Goal: Task Accomplishment & Management: Manage account settings

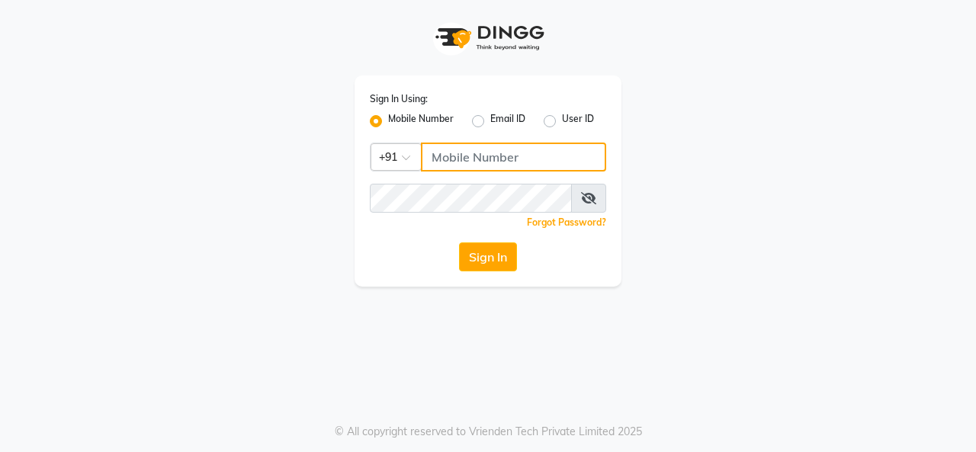
click at [459, 158] on input "Username" at bounding box center [513, 157] width 185 height 29
type input "8639207547"
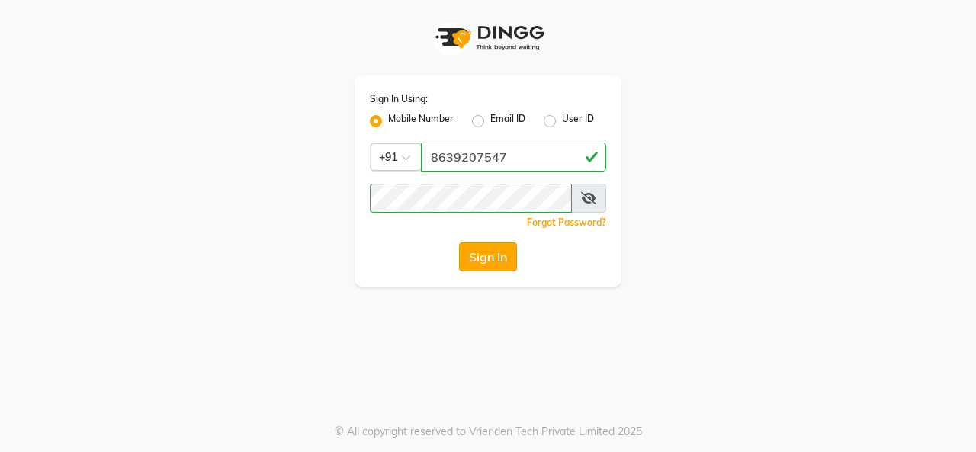
click at [484, 252] on button "Sign In" at bounding box center [488, 257] width 58 height 29
click at [484, 252] on div "Sign In" at bounding box center [488, 257] width 236 height 29
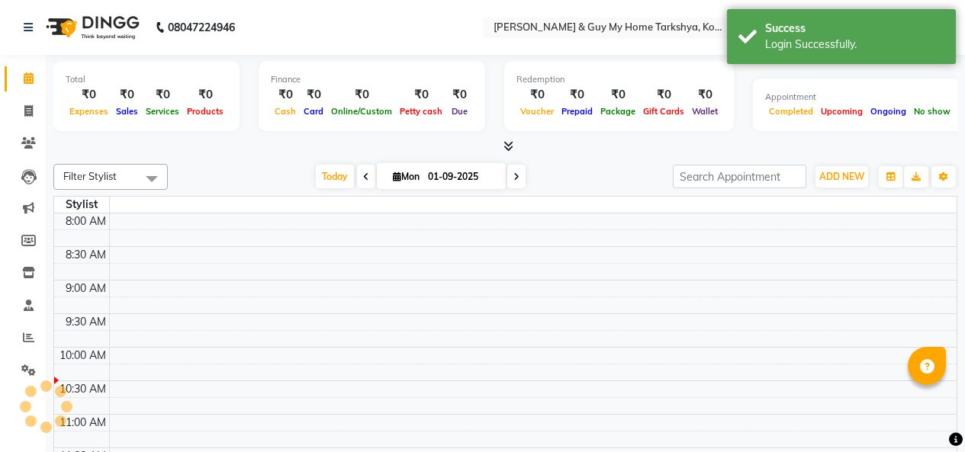
select select "en"
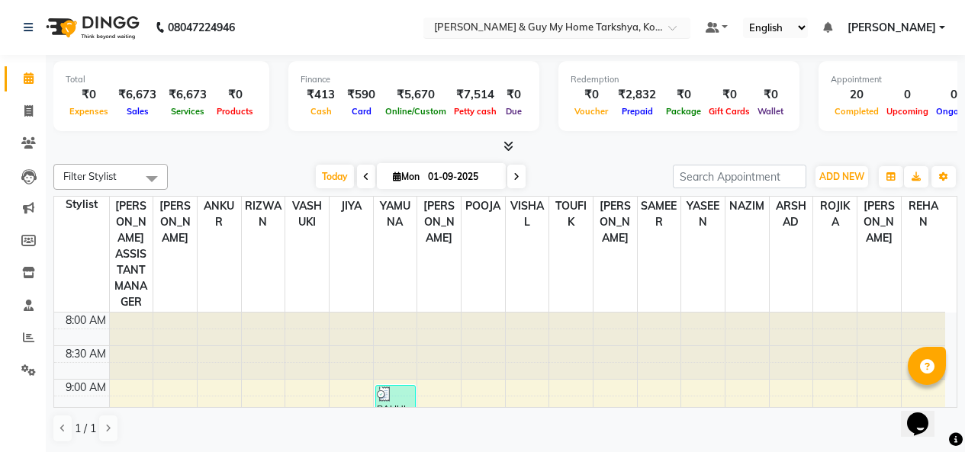
click at [626, 34] on input "text" at bounding box center [541, 28] width 221 height 15
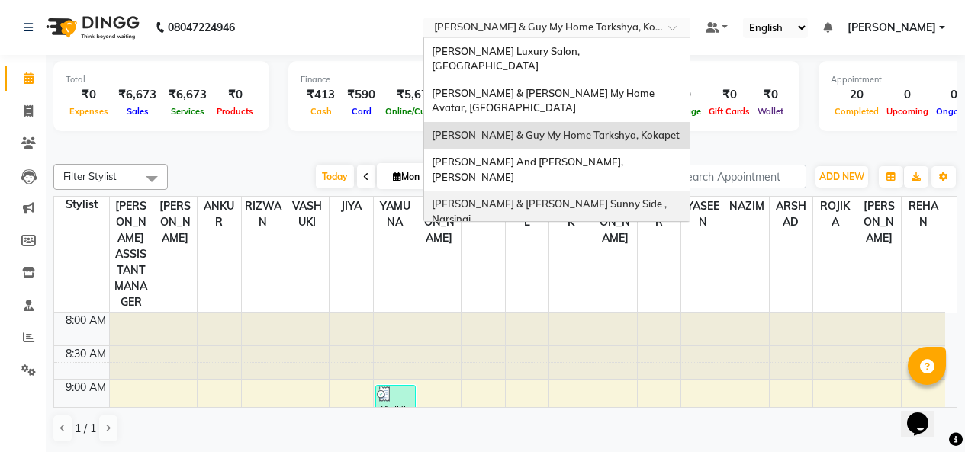
click at [609, 198] on span "[PERSON_NAME] & [PERSON_NAME] Sunny Side , Narsingi" at bounding box center [550, 211] width 237 height 27
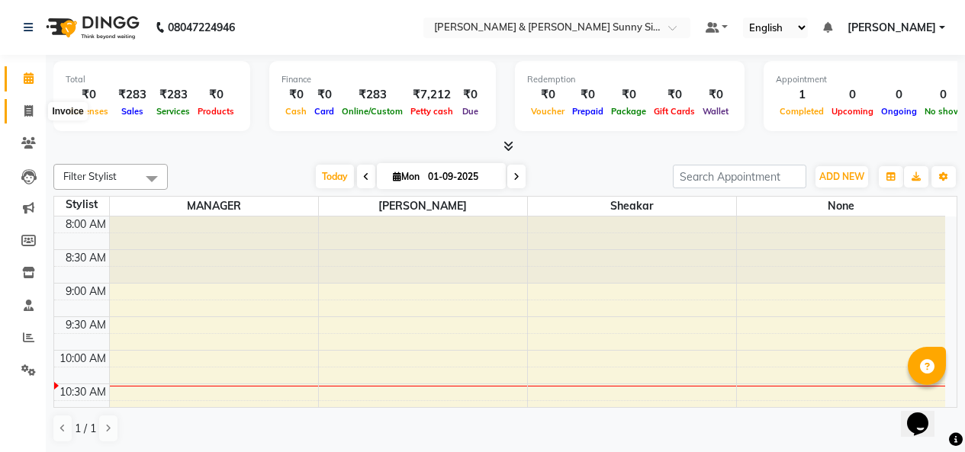
click at [34, 111] on span at bounding box center [28, 112] width 27 height 18
select select "service"
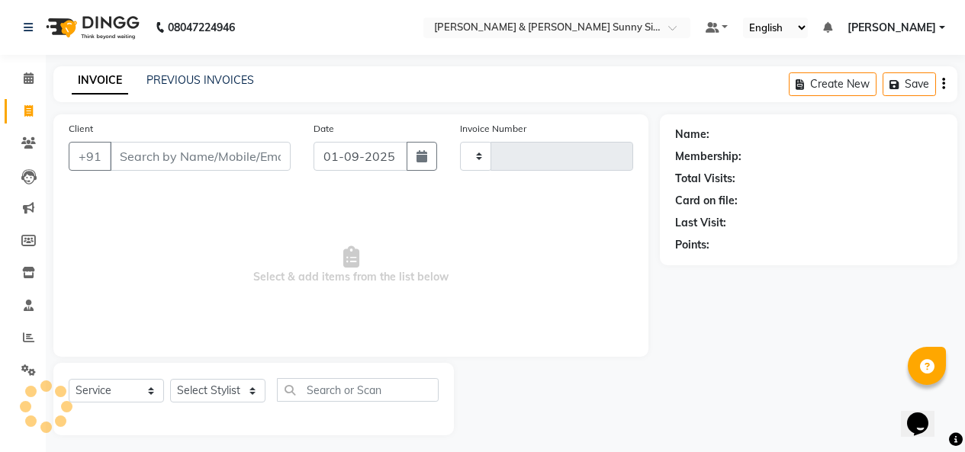
scroll to position [6, 0]
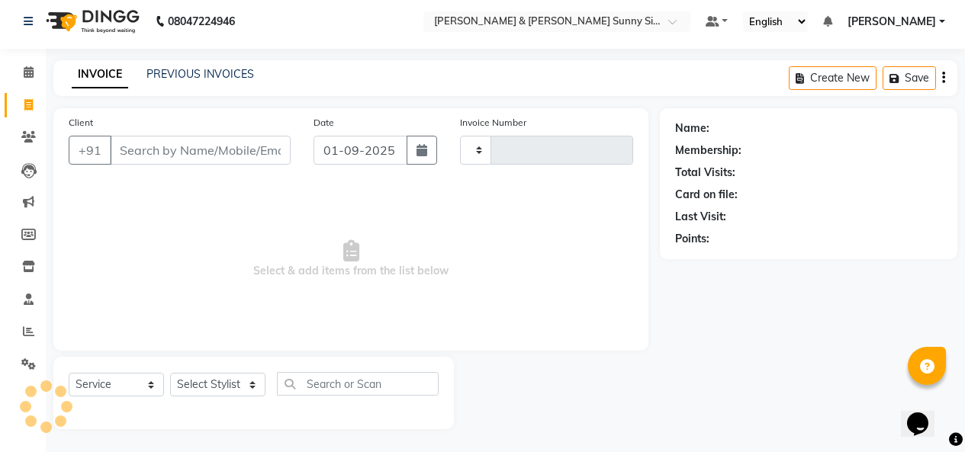
type input "0187"
select select "8776"
click at [195, 71] on link "PREVIOUS INVOICES" at bounding box center [200, 74] width 108 height 14
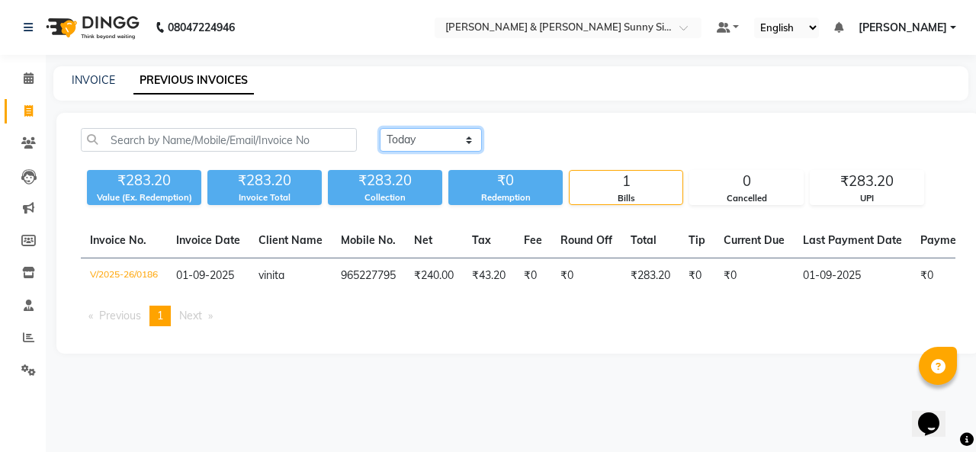
click at [419, 135] on select "[DATE] [DATE] Custom Range" at bounding box center [431, 140] width 102 height 24
click at [423, 140] on select "[DATE] [DATE] Custom Range" at bounding box center [431, 140] width 102 height 24
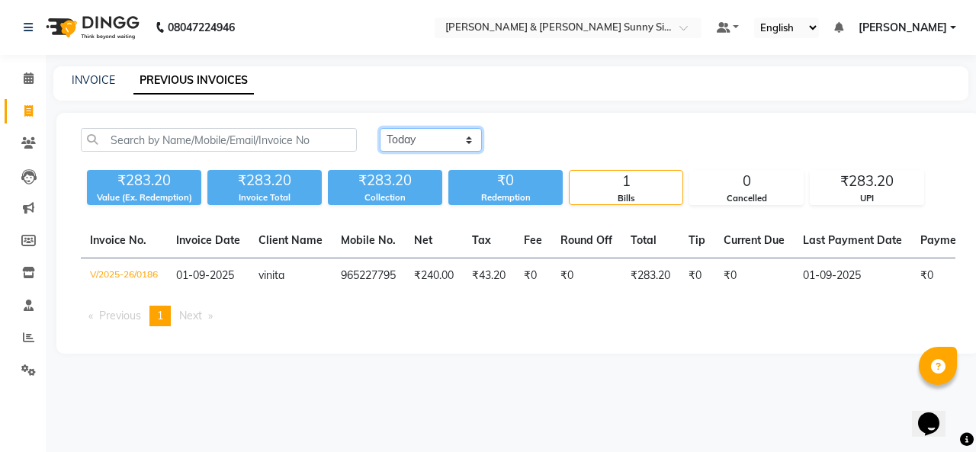
click at [423, 140] on select "[DATE] [DATE] Custom Range" at bounding box center [431, 140] width 102 height 24
select select "range"
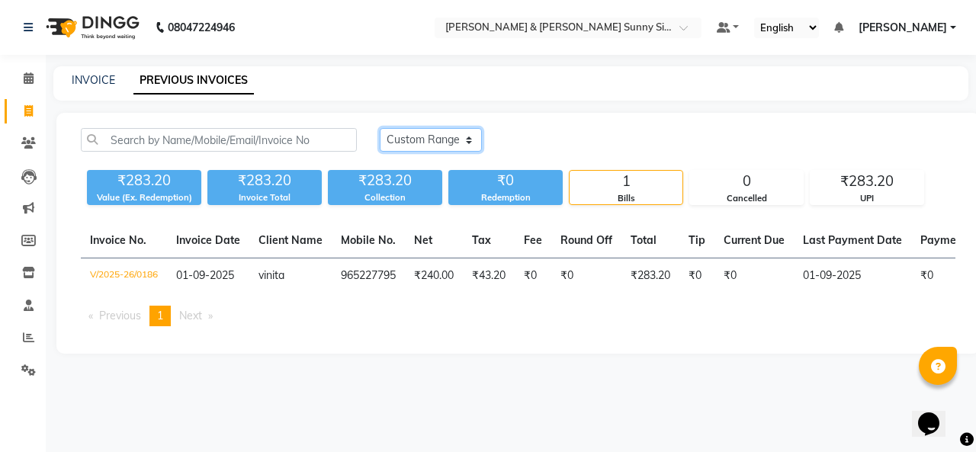
click at [380, 128] on select "[DATE] [DATE] Custom Range" at bounding box center [431, 140] width 102 height 24
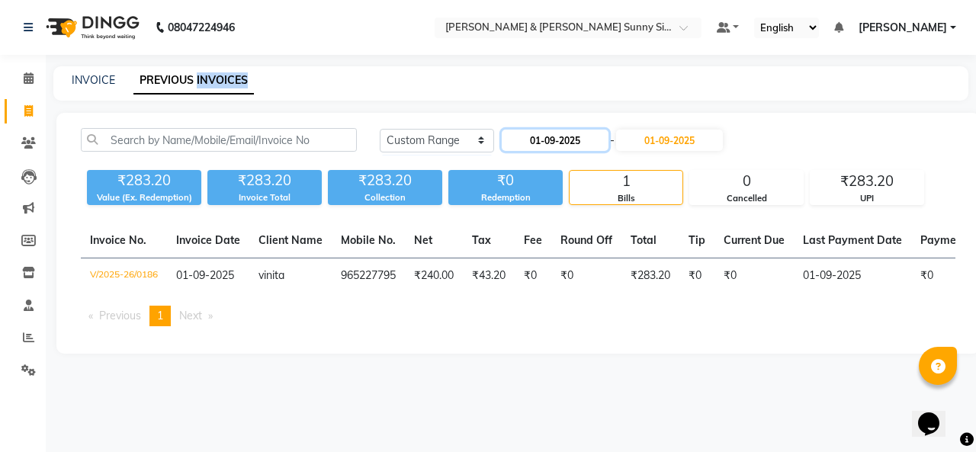
click at [578, 139] on input "01-09-2025" at bounding box center [555, 140] width 107 height 21
select select "9"
select select "2025"
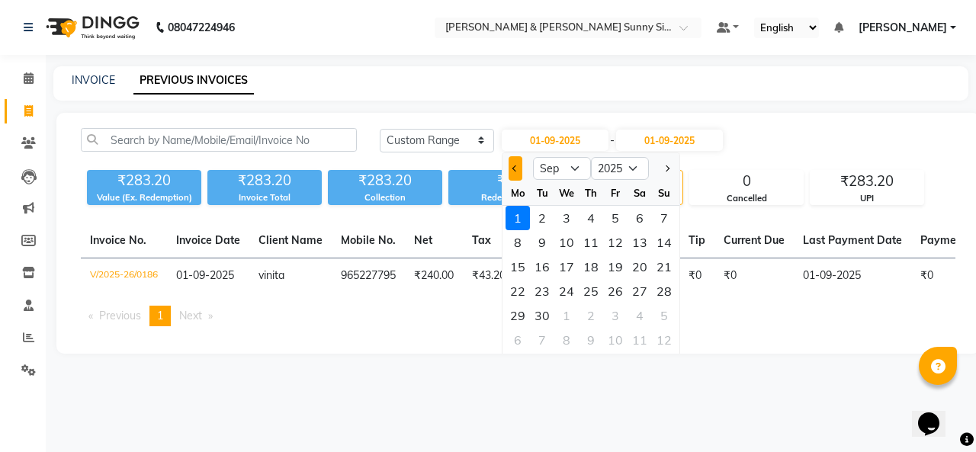
click at [513, 167] on button "Previous month" at bounding box center [515, 168] width 13 height 24
click at [665, 167] on span "Next month" at bounding box center [667, 168] width 6 height 6
select select "8"
click at [619, 208] on div "1" at bounding box center [615, 218] width 24 height 24
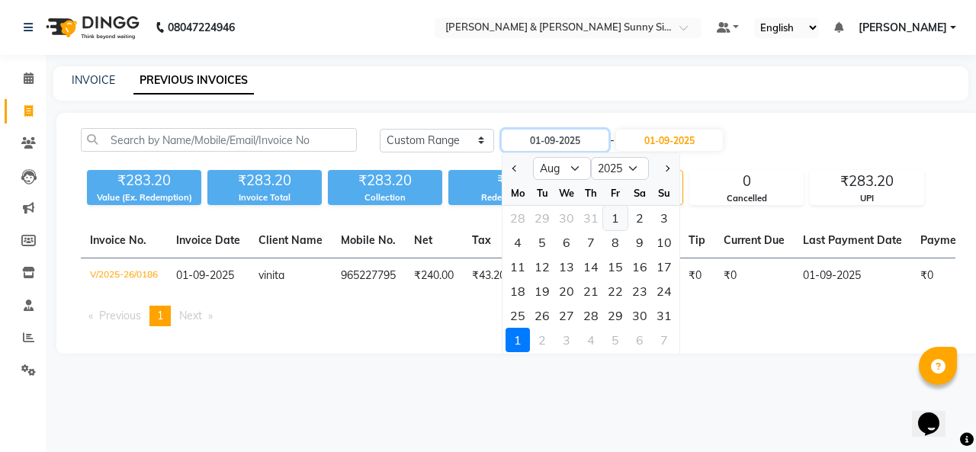
type input "[DATE]"
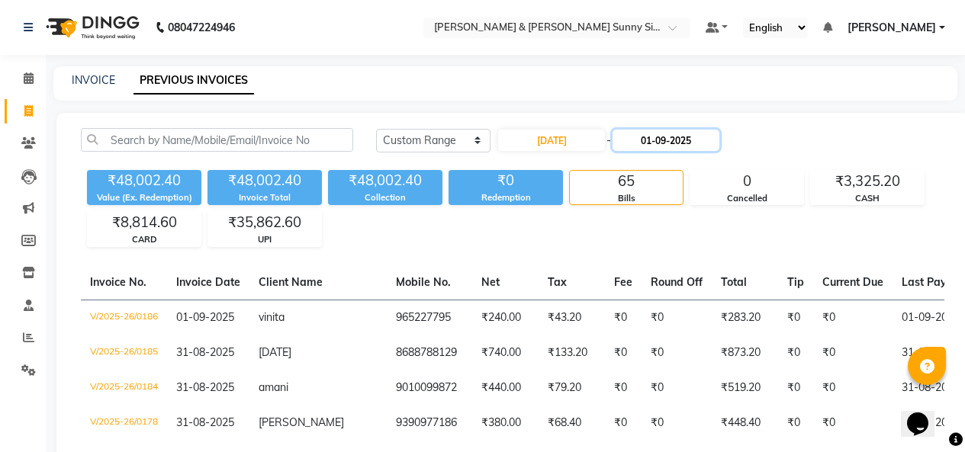
click at [673, 141] on input "01-09-2025" at bounding box center [665, 140] width 107 height 21
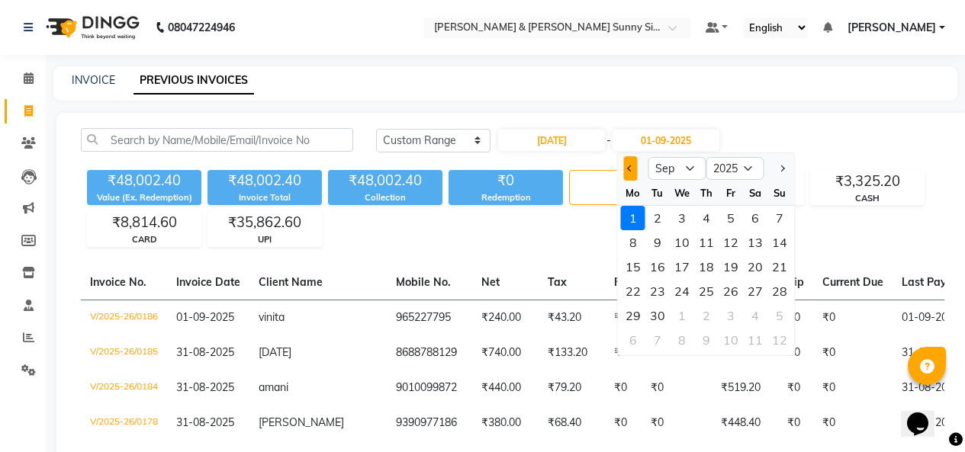
click at [635, 165] on button "Previous month" at bounding box center [630, 168] width 13 height 24
select select "8"
click at [785, 310] on div "31" at bounding box center [779, 316] width 24 height 24
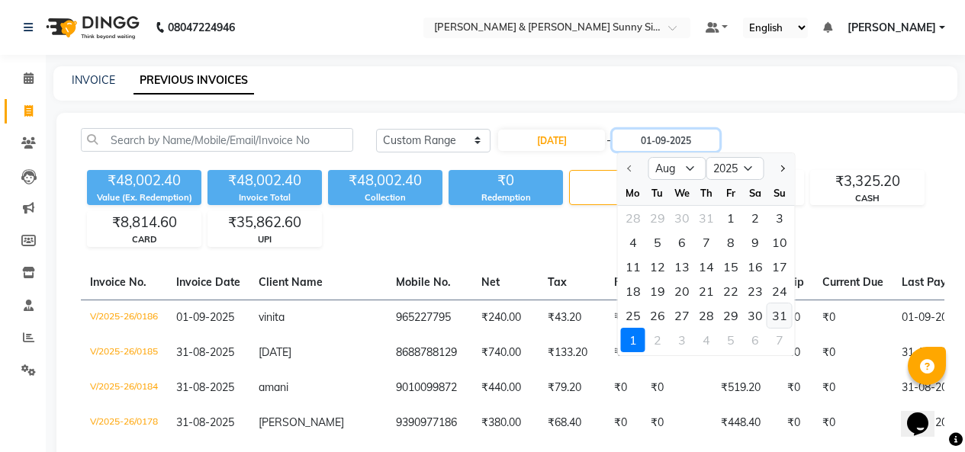
type input "31-08-2025"
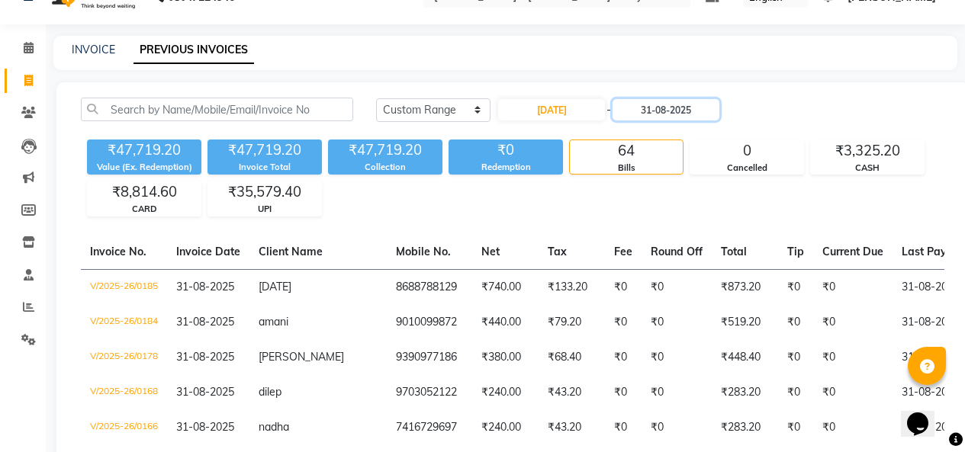
scroll to position [61, 0]
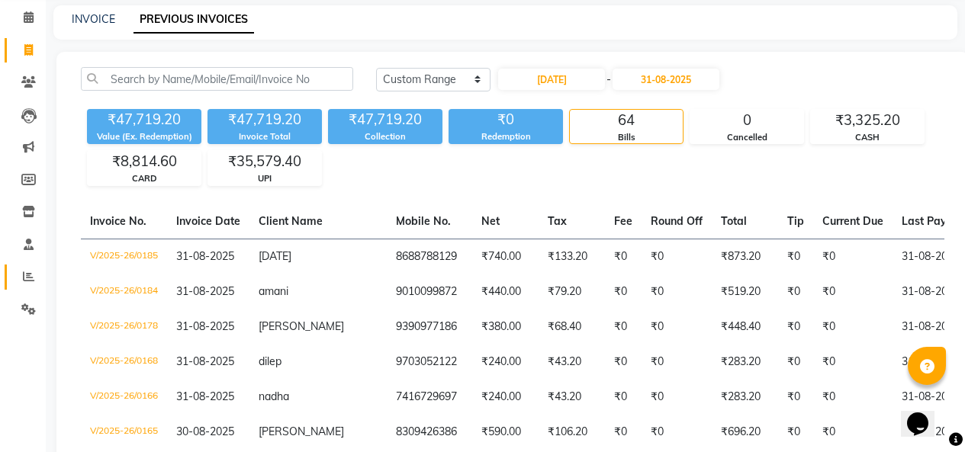
click at [26, 268] on link "Reports" at bounding box center [23, 277] width 37 height 25
click at [26, 217] on icon at bounding box center [28, 211] width 13 height 11
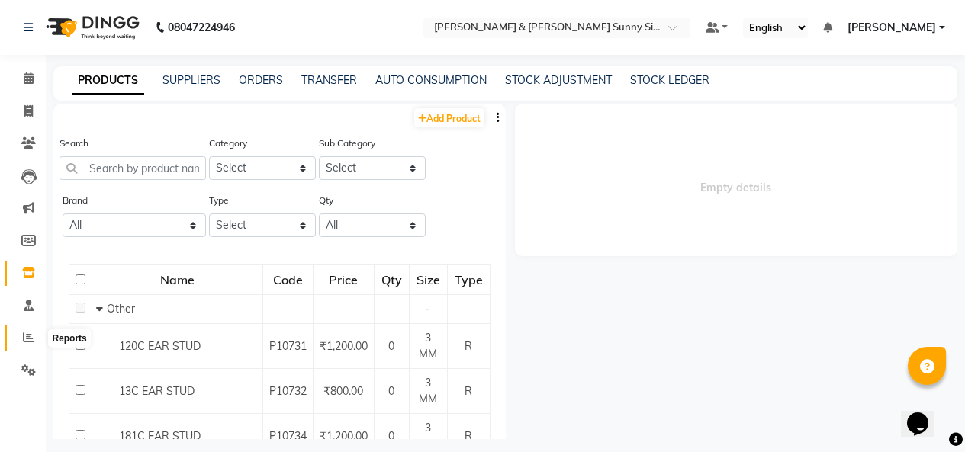
click at [16, 336] on span at bounding box center [28, 338] width 27 height 18
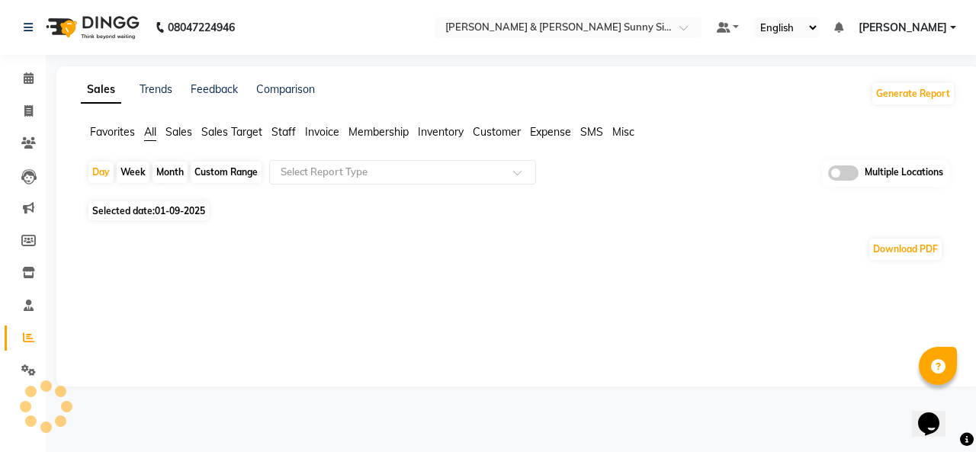
click at [169, 169] on div "Month" at bounding box center [170, 172] width 35 height 21
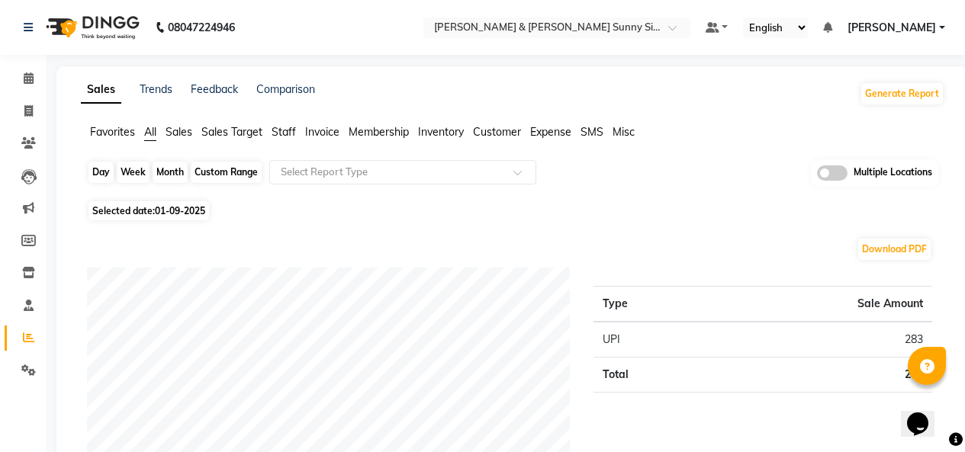
click at [169, 169] on div "Month" at bounding box center [170, 172] width 35 height 21
select select "9"
select select "2025"
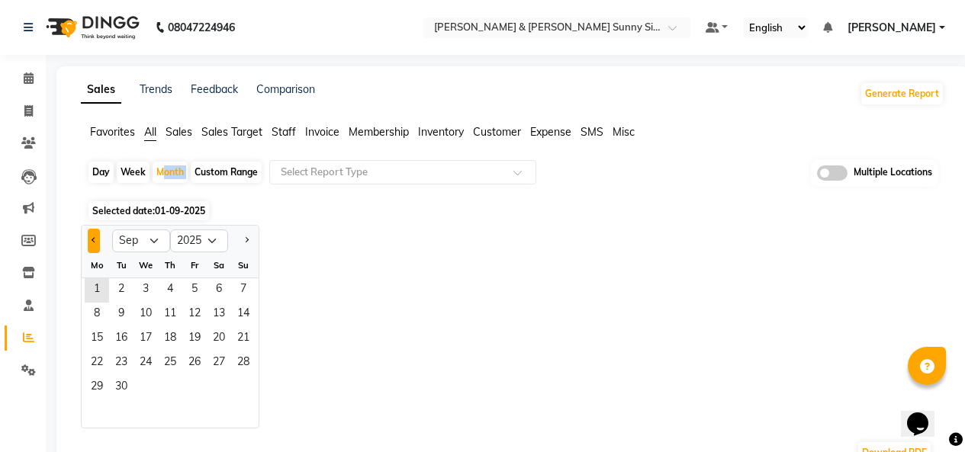
click at [88, 247] on button "Previous month" at bounding box center [94, 241] width 12 height 24
select select "8"
click at [201, 289] on span "1" at bounding box center [194, 290] width 24 height 24
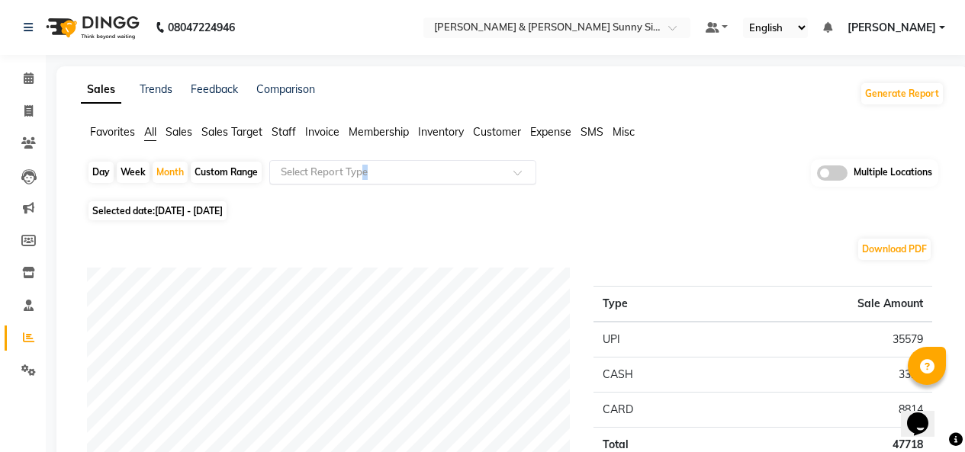
drag, startPoint x: 364, startPoint y: 188, endPoint x: 373, endPoint y: 175, distance: 16.5
click at [373, 175] on div "Day Week Month Custom Range Select Report Type Multiple Locations" at bounding box center [512, 177] width 851 height 37
click at [373, 175] on input "text" at bounding box center [388, 172] width 220 height 15
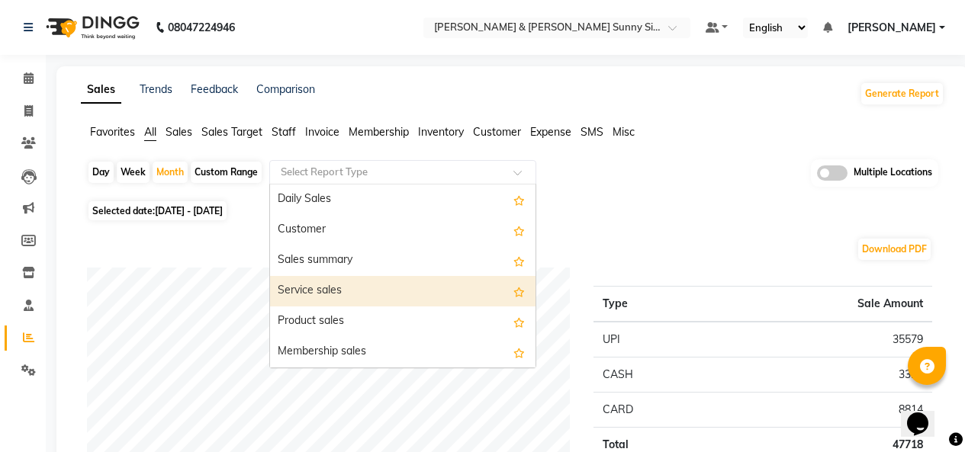
click at [385, 291] on div "Service sales" at bounding box center [402, 291] width 265 height 31
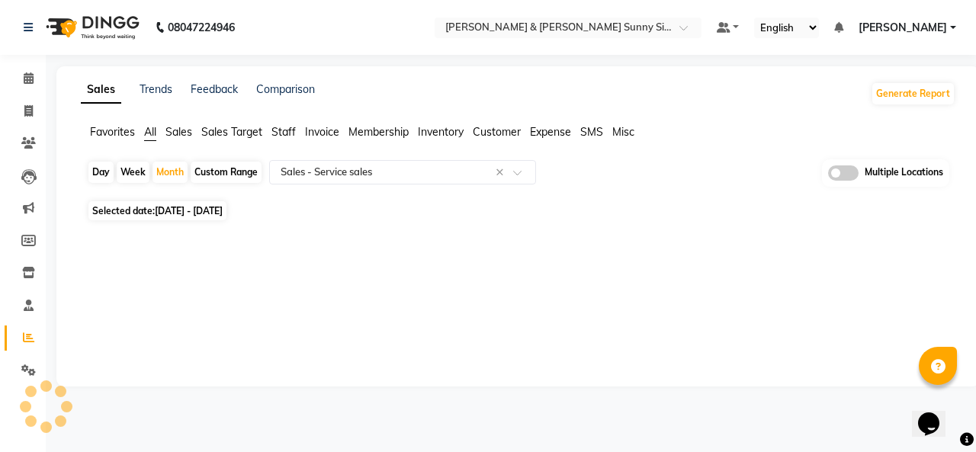
select select "full_report"
select select "pdf"
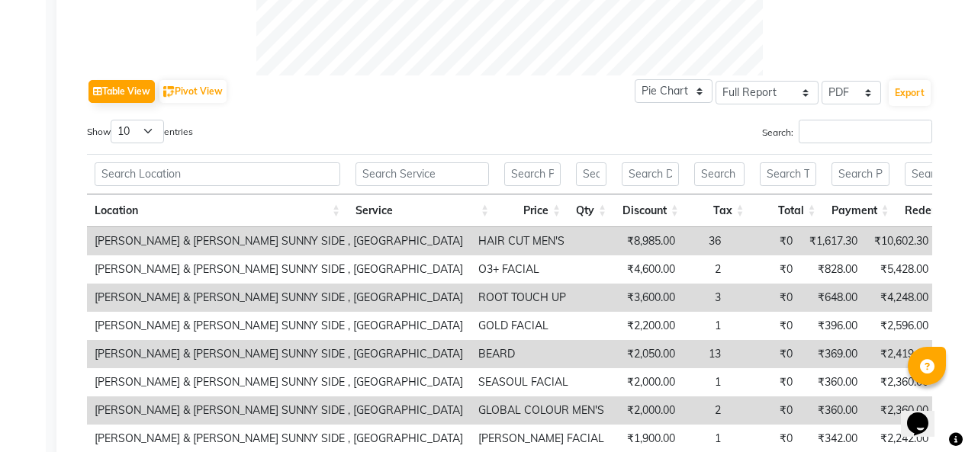
scroll to position [702, 0]
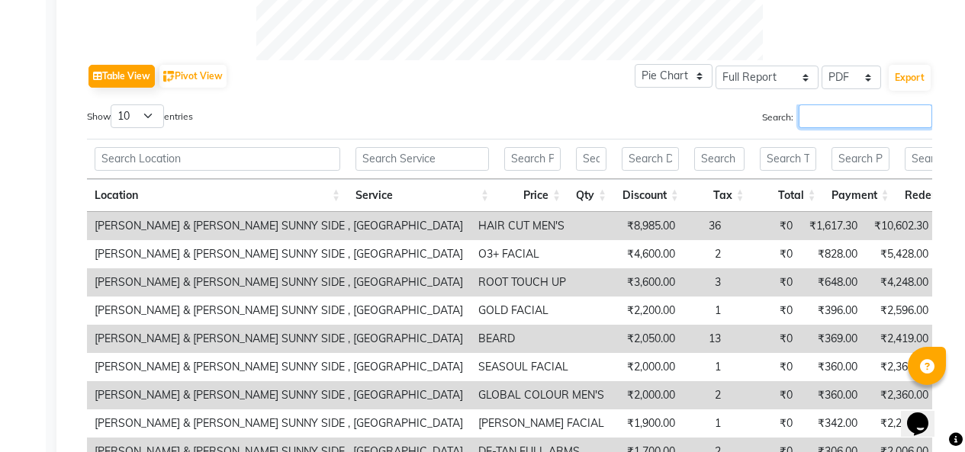
click at [847, 110] on input "Search:" at bounding box center [865, 116] width 133 height 24
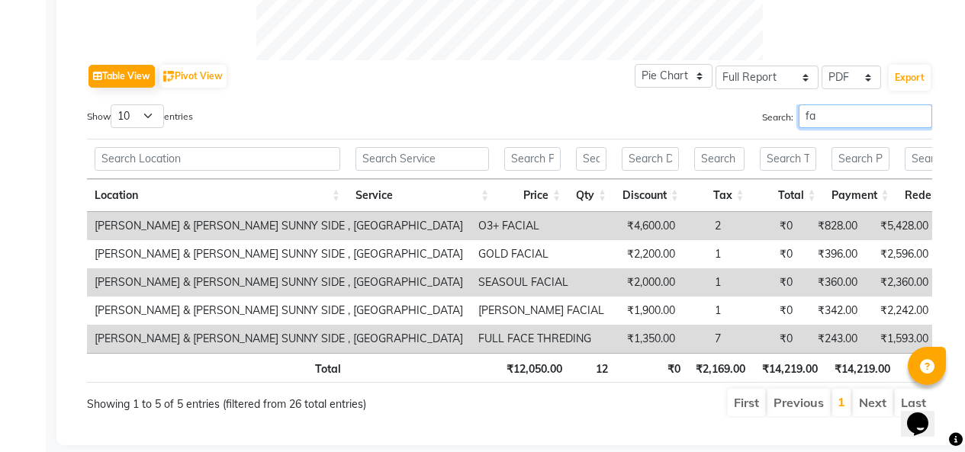
type input "f"
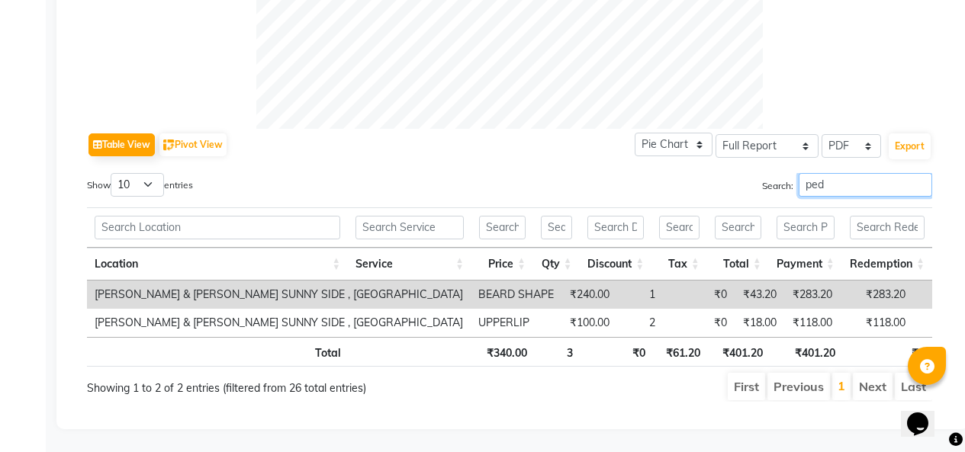
scroll to position [616, 0]
type input "p"
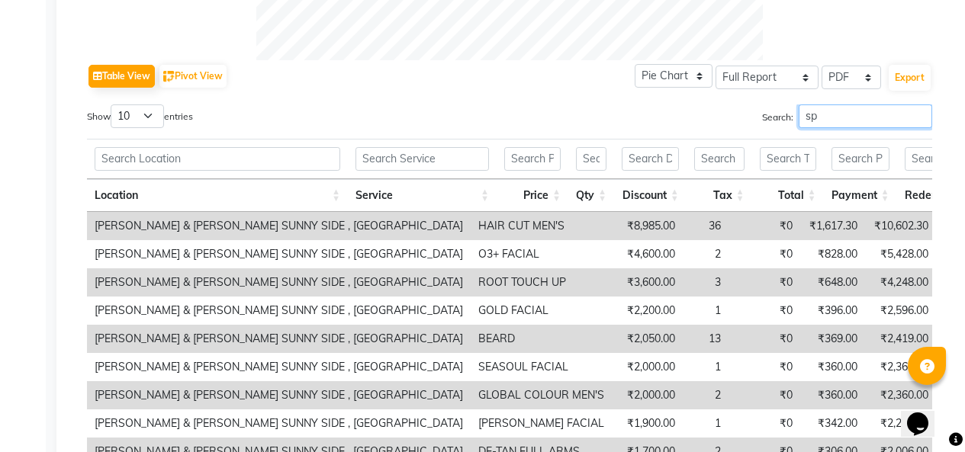
scroll to position [628, 0]
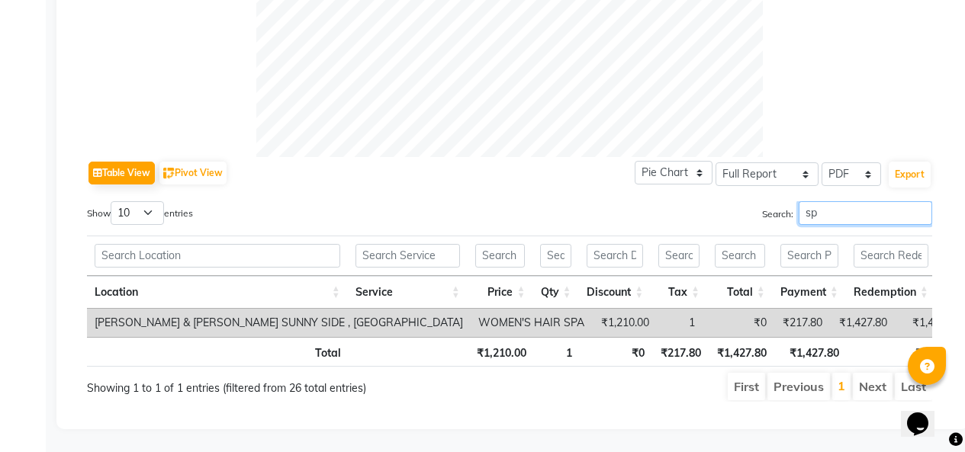
type input "s"
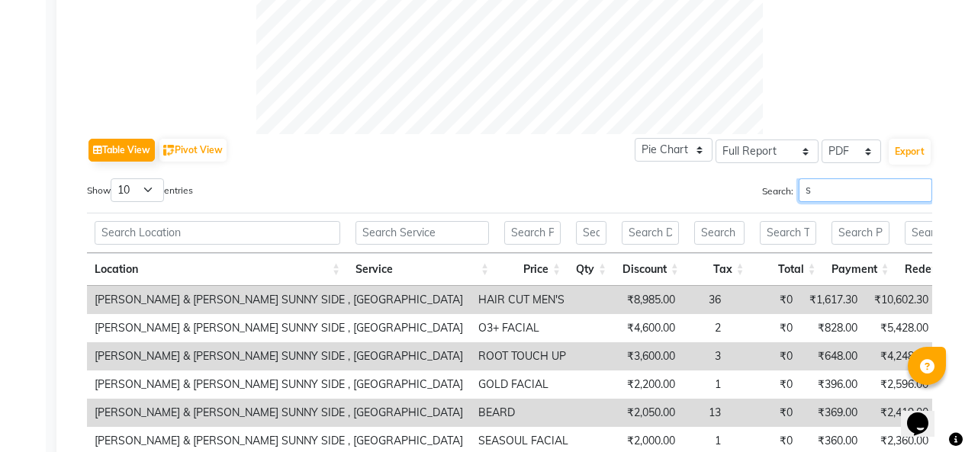
scroll to position [702, 0]
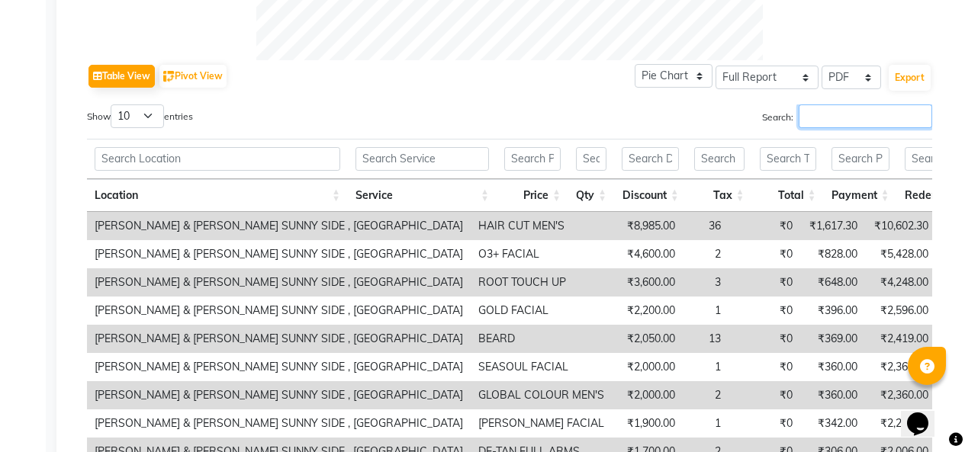
type input "l"
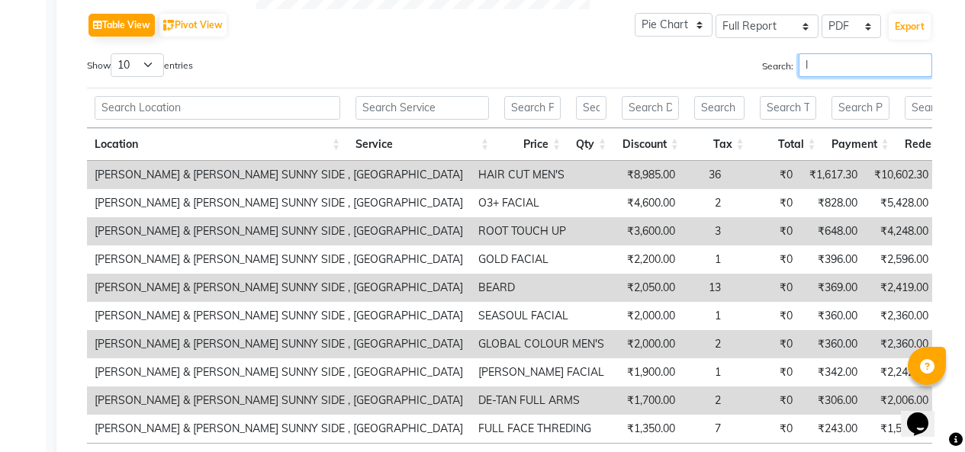
scroll to position [549, 0]
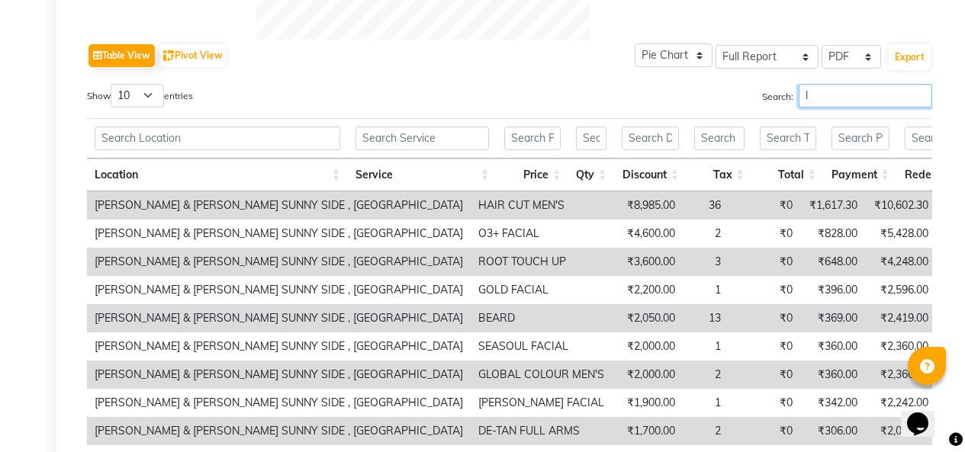
click at [863, 94] on input "l" at bounding box center [865, 96] width 133 height 24
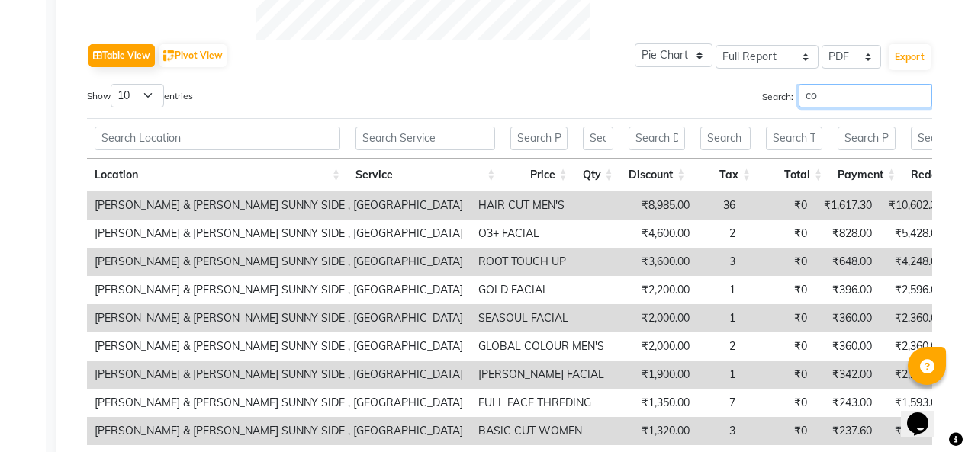
scroll to position [455, 0]
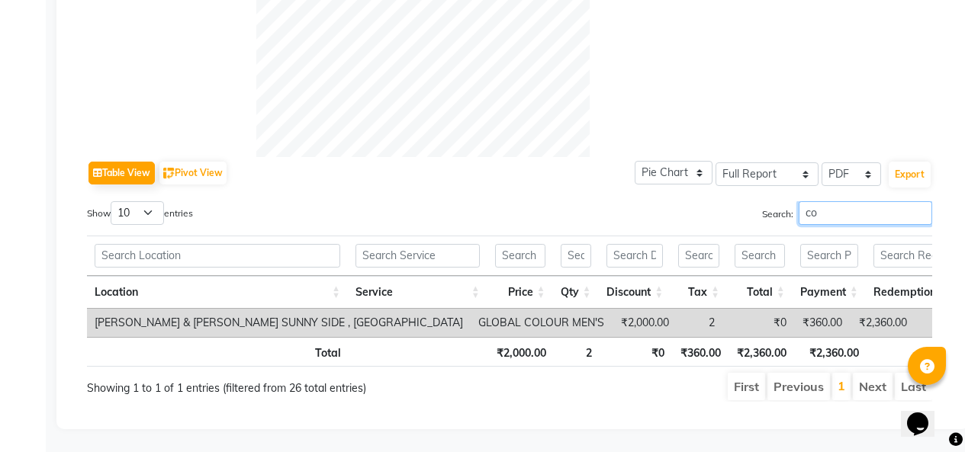
type input "c"
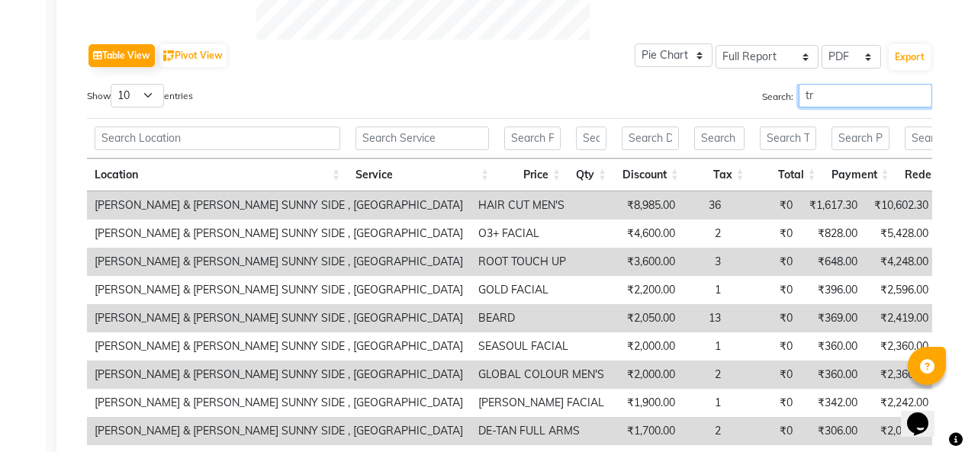
scroll to position [443, 0]
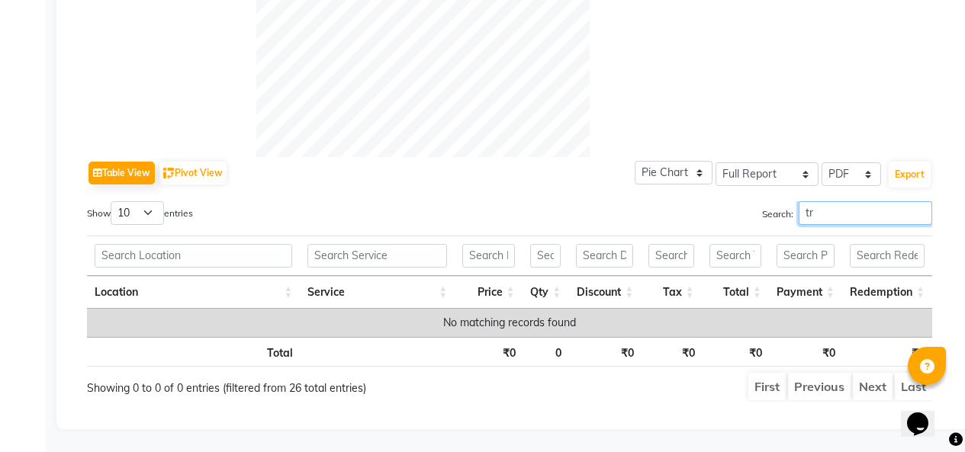
type input "t"
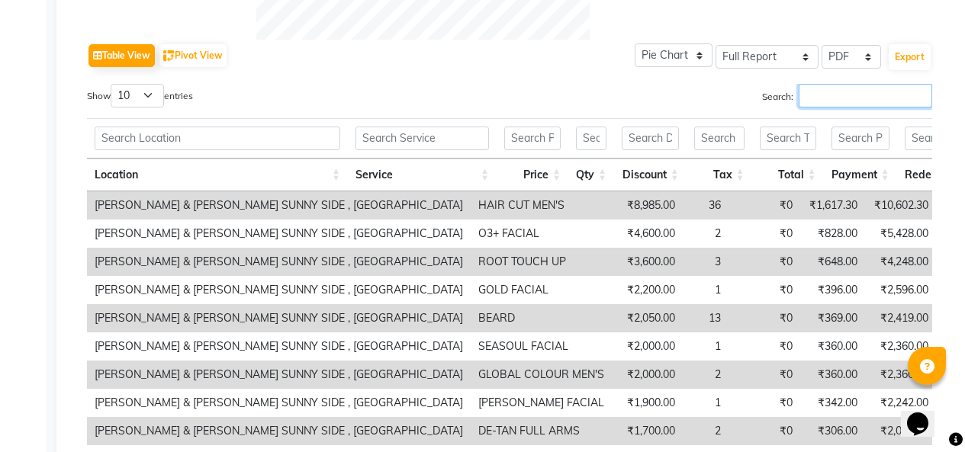
scroll to position [0, 11]
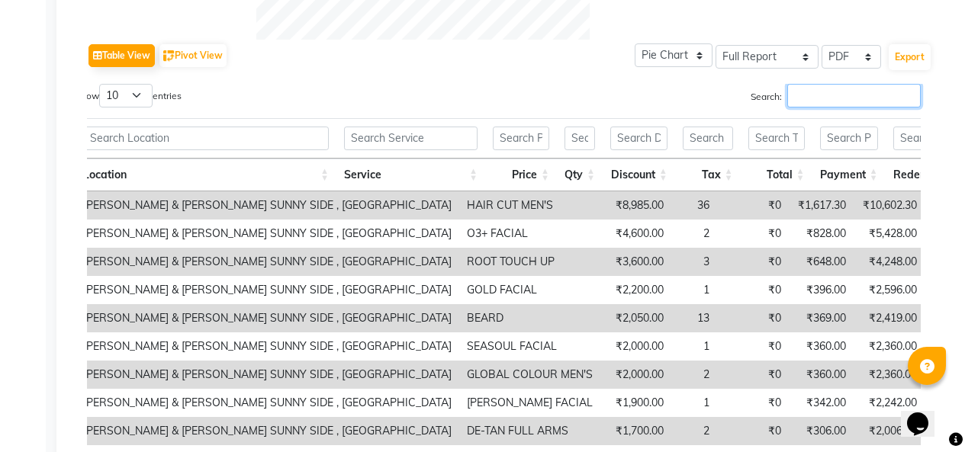
click at [863, 94] on input "Search:" at bounding box center [853, 96] width 133 height 24
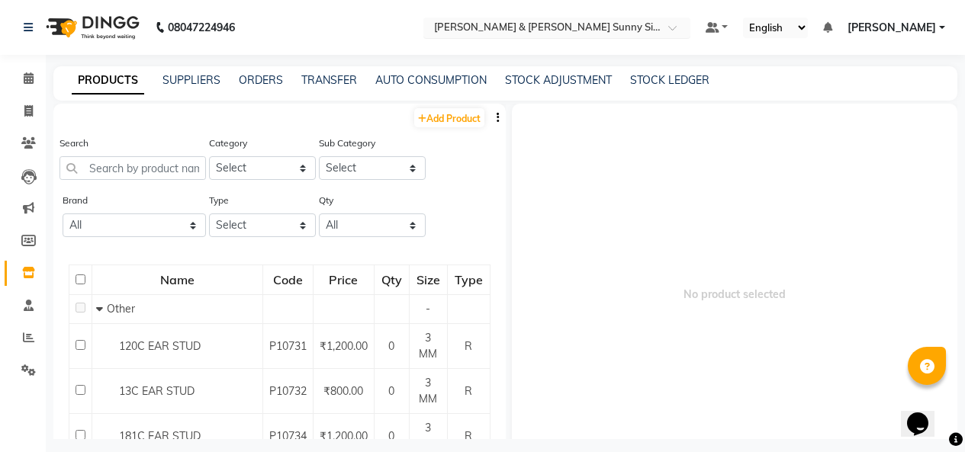
click at [586, 21] on input "text" at bounding box center [541, 28] width 221 height 15
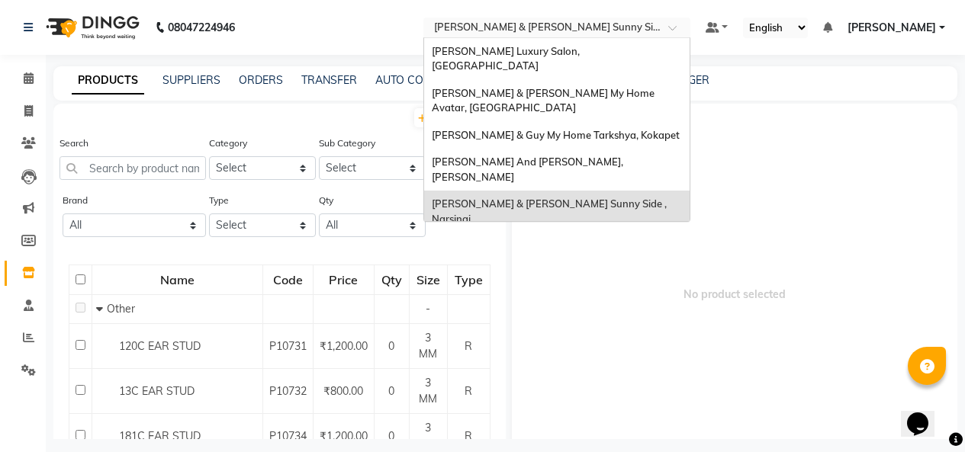
click at [582, 239] on span "[PERSON_NAME] & [PERSON_NAME] Avante, Kokapet" at bounding box center [540, 252] width 217 height 27
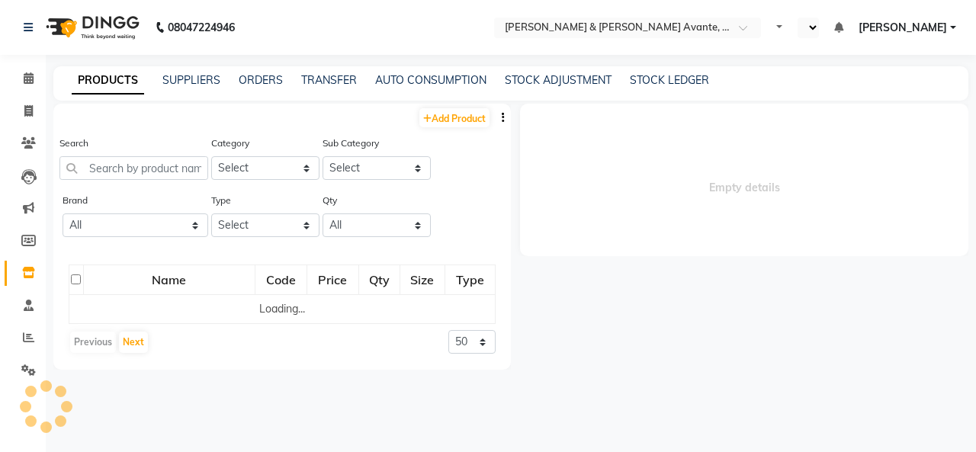
select select "en"
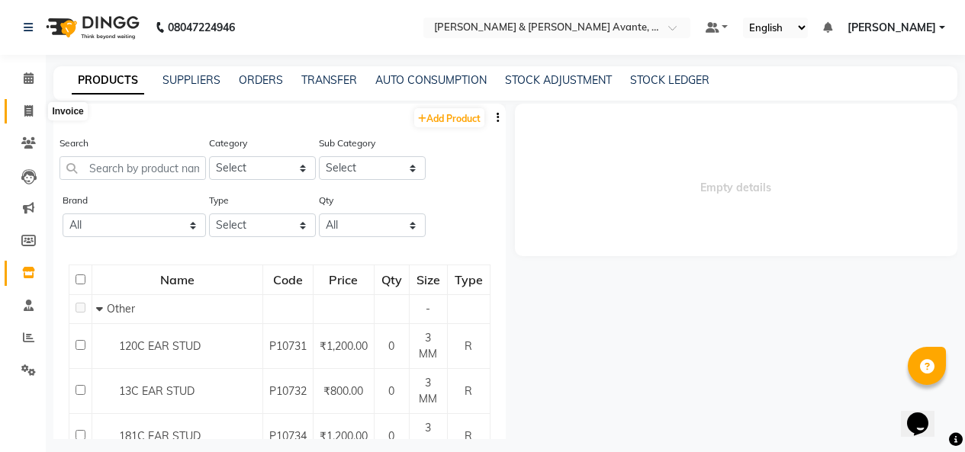
click at [34, 106] on span at bounding box center [28, 112] width 27 height 18
select select "8778"
select select "service"
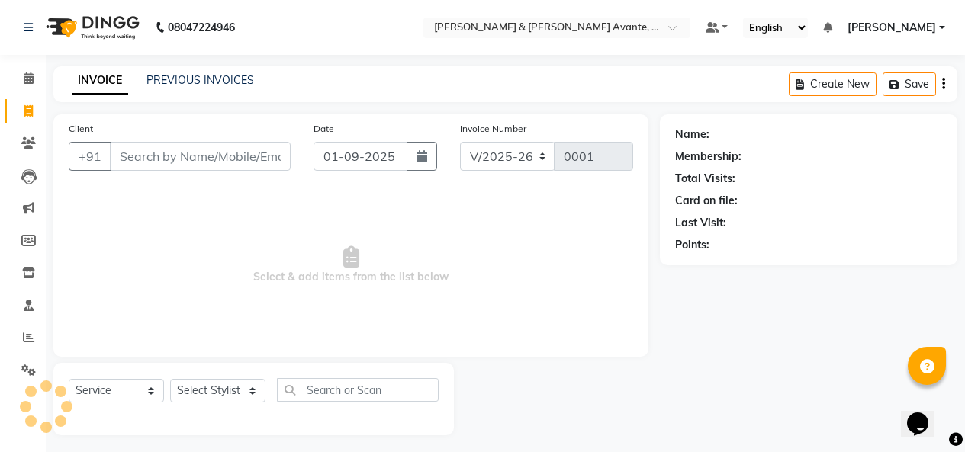
scroll to position [6, 0]
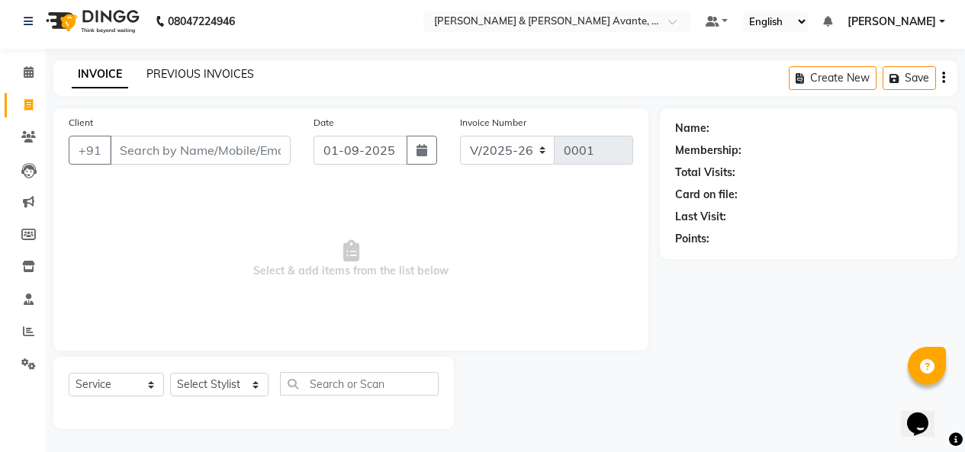
click at [207, 78] on link "PREVIOUS INVOICES" at bounding box center [200, 74] width 108 height 14
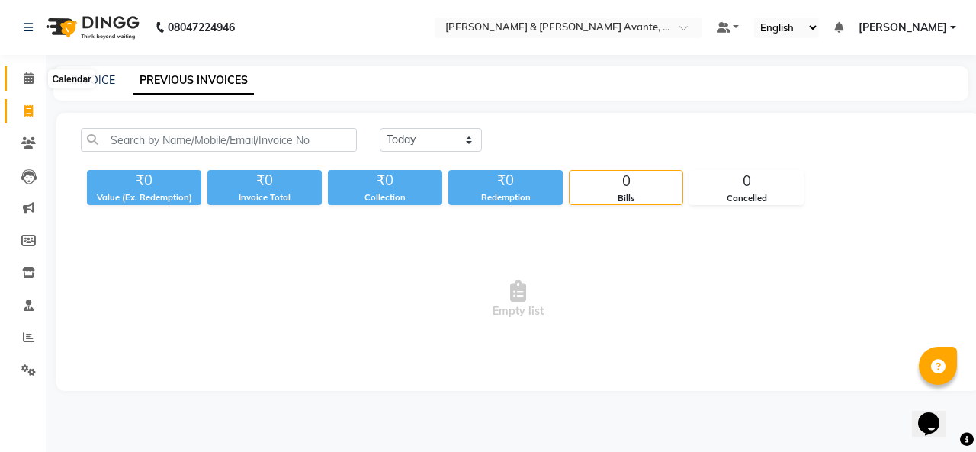
click at [25, 84] on span at bounding box center [28, 79] width 27 height 18
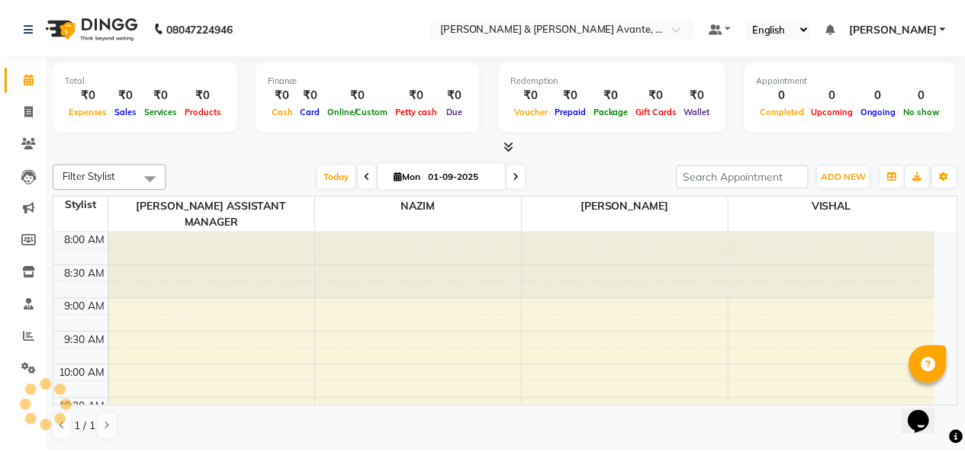
scroll to position [135, 0]
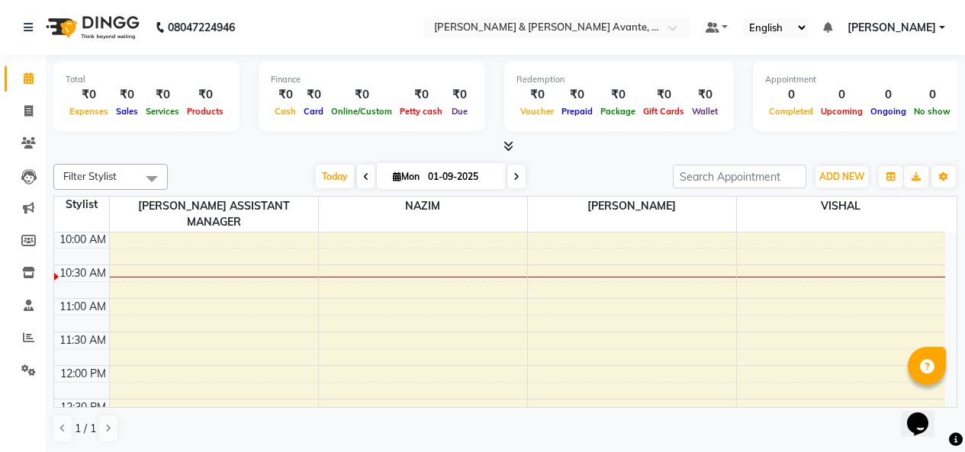
click at [58, 136] on div "Total ₹0 Expenses ₹0 Sales ₹0 Services ₹0 Products Finance ₹0 Cash ₹0 Card ₹0 O…" at bounding box center [505, 105] width 904 height 100
click at [37, 108] on span at bounding box center [28, 112] width 27 height 18
select select "service"
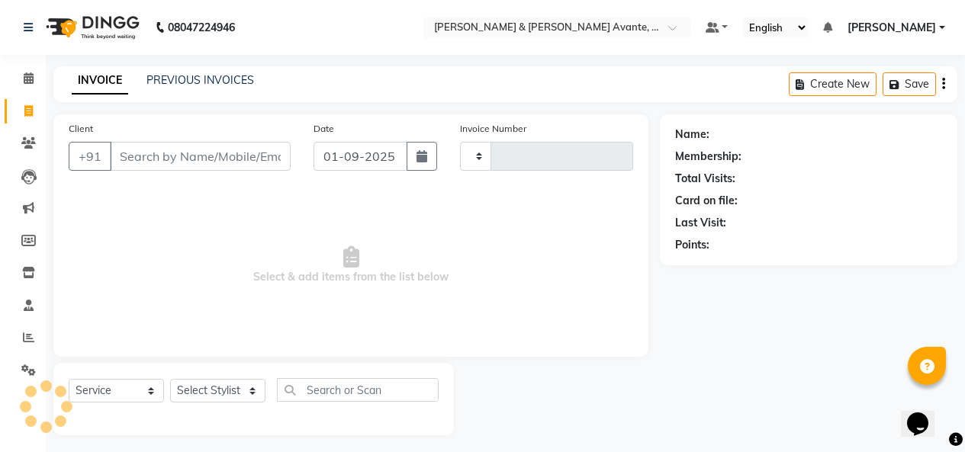
type input "0001"
select select "8778"
click at [193, 81] on link "PREVIOUS INVOICES" at bounding box center [200, 80] width 108 height 14
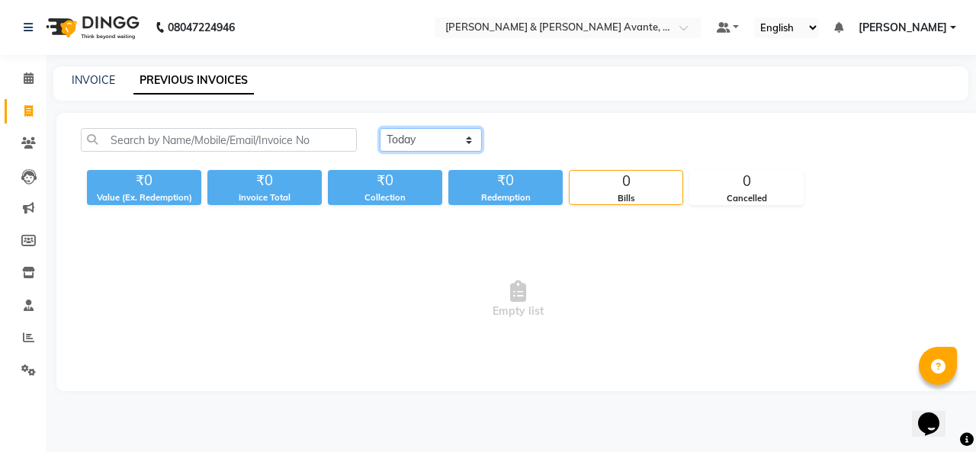
click at [447, 142] on select "[DATE] [DATE] Custom Range" at bounding box center [431, 140] width 102 height 24
select select "range"
click at [380, 128] on select "[DATE] [DATE] Custom Range" at bounding box center [431, 140] width 102 height 24
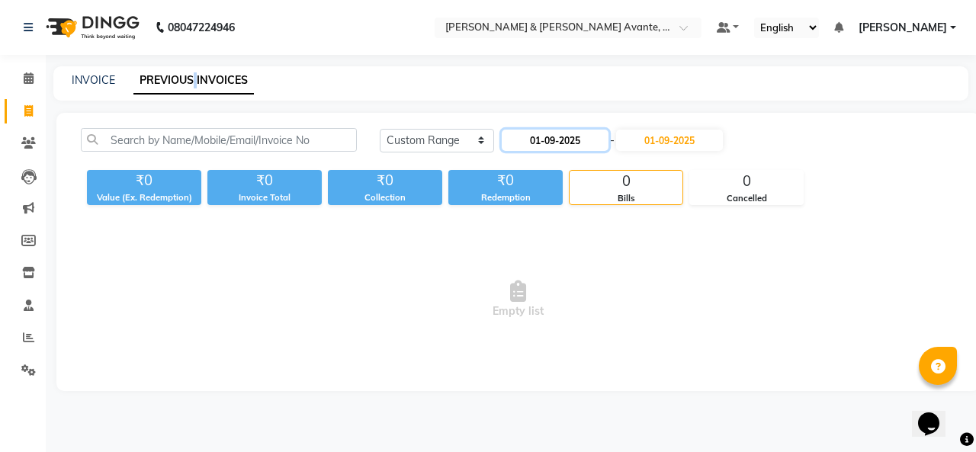
click at [527, 140] on input "01-09-2025" at bounding box center [555, 140] width 107 height 21
select select "9"
select select "2025"
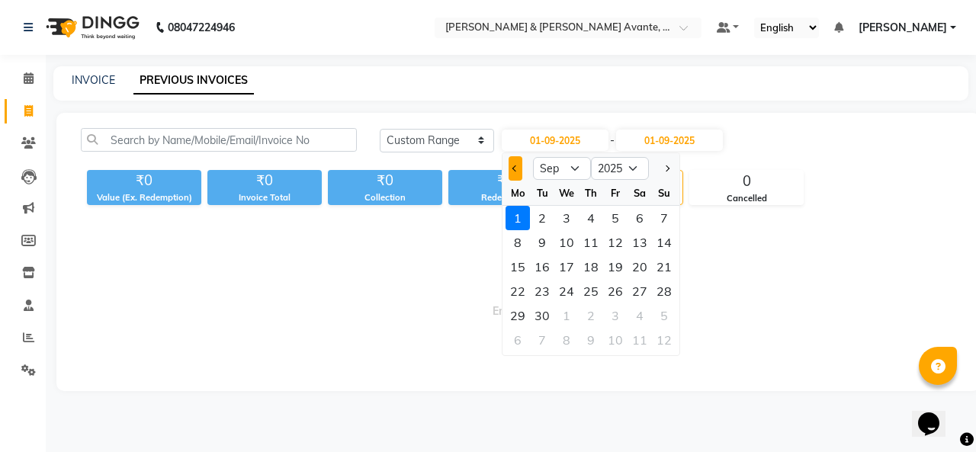
click at [522, 171] on button "Previous month" at bounding box center [515, 168] width 13 height 24
select select "8"
click at [619, 227] on div "1" at bounding box center [615, 218] width 24 height 24
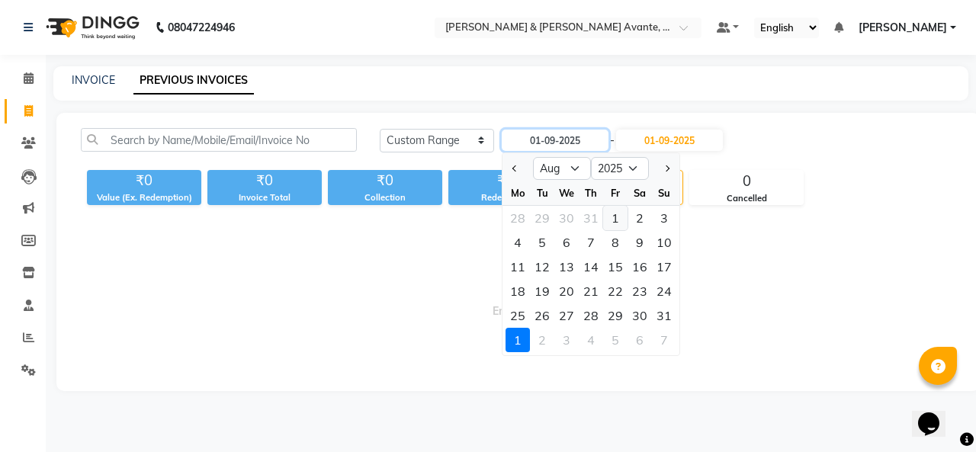
type input "[DATE]"
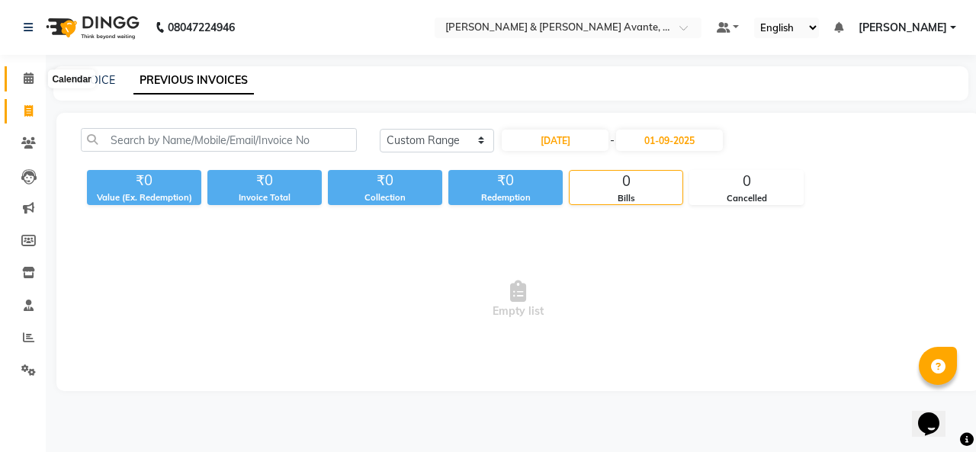
click at [27, 75] on icon at bounding box center [29, 77] width 10 height 11
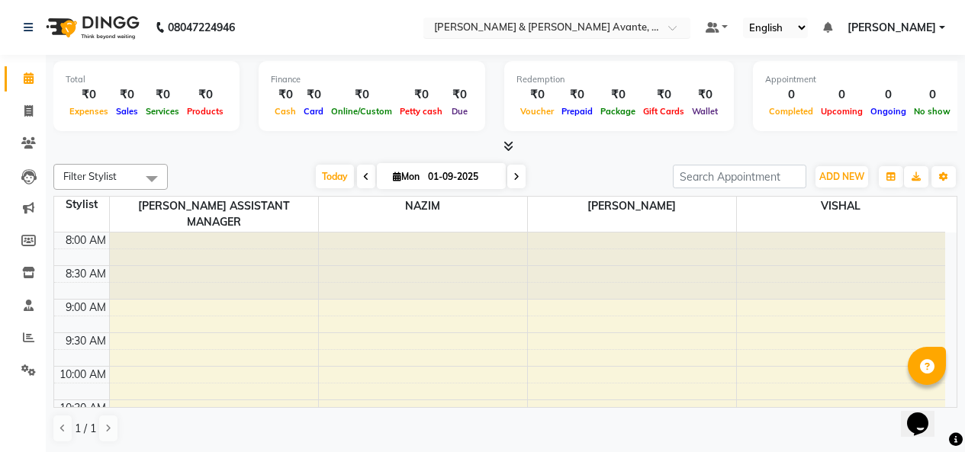
click at [583, 18] on div "Select Location × [PERSON_NAME] & [PERSON_NAME] Avante, Kokapet" at bounding box center [556, 28] width 267 height 21
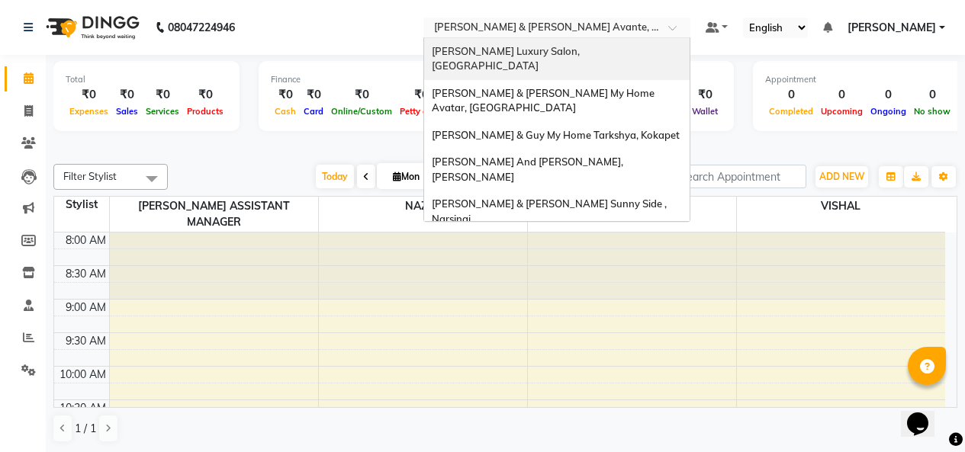
click at [603, 54] on div "[PERSON_NAME] Luxury Salon, [GEOGRAPHIC_DATA]" at bounding box center [556, 59] width 265 height 42
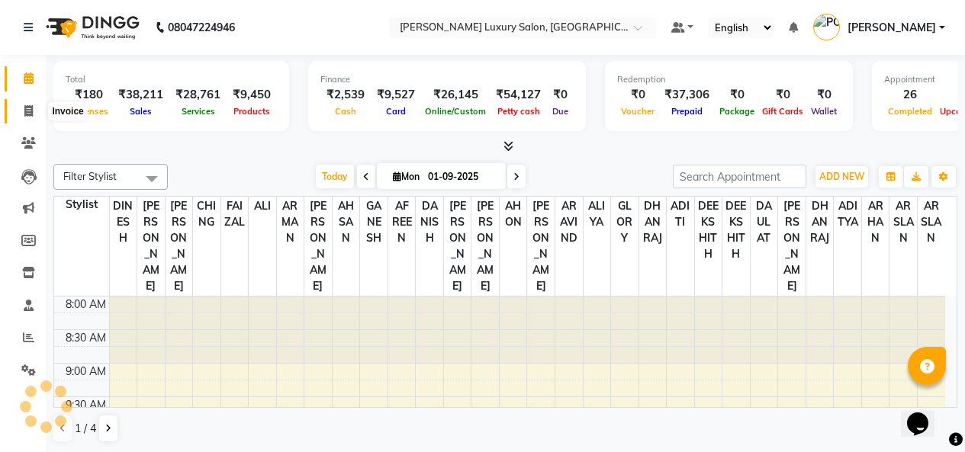
click at [23, 111] on span at bounding box center [28, 112] width 27 height 18
select select "service"
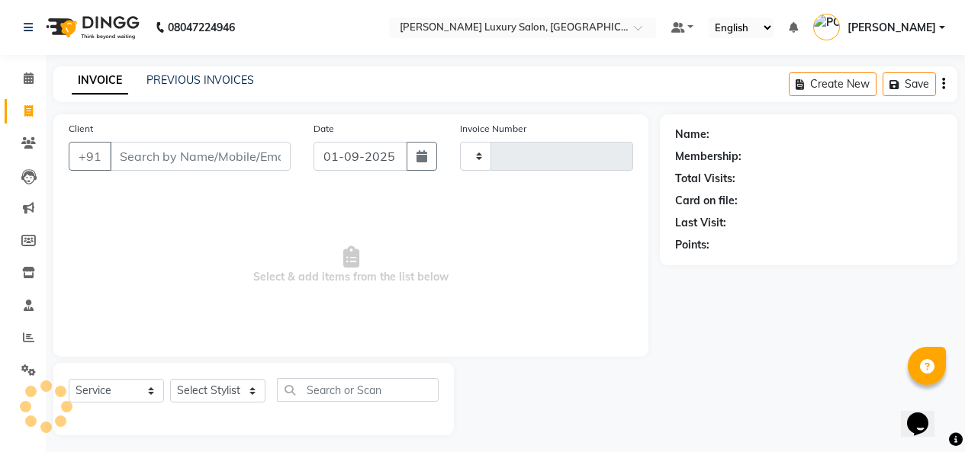
click at [180, 71] on div "INVOICE PREVIOUS INVOICES Create New Save" at bounding box center [505, 84] width 904 height 36
click at [207, 82] on link "PREVIOUS INVOICES" at bounding box center [200, 80] width 108 height 14
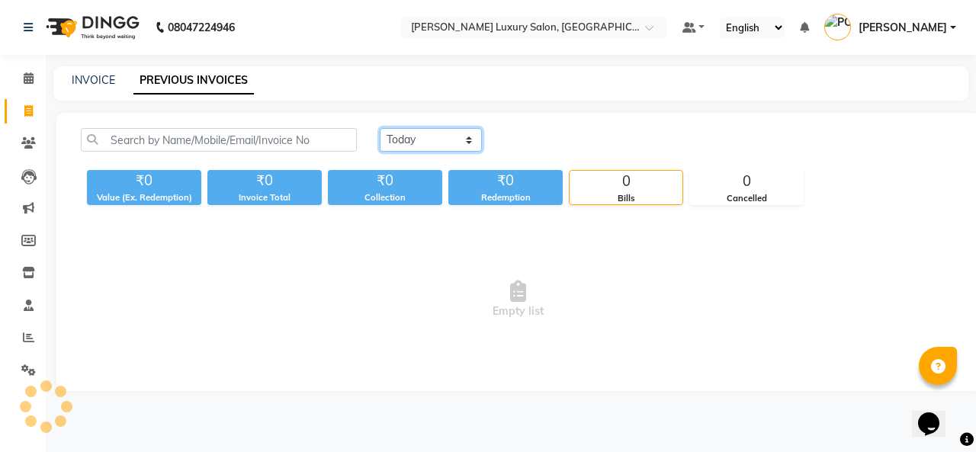
click at [448, 146] on select "[DATE] [DATE] Custom Range" at bounding box center [431, 140] width 102 height 24
select select "yesterday"
click at [380, 128] on select "[DATE] [DATE] Custom Range" at bounding box center [431, 140] width 102 height 24
click at [445, 156] on div "[DATE] [DATE] Custom Range" at bounding box center [667, 146] width 599 height 36
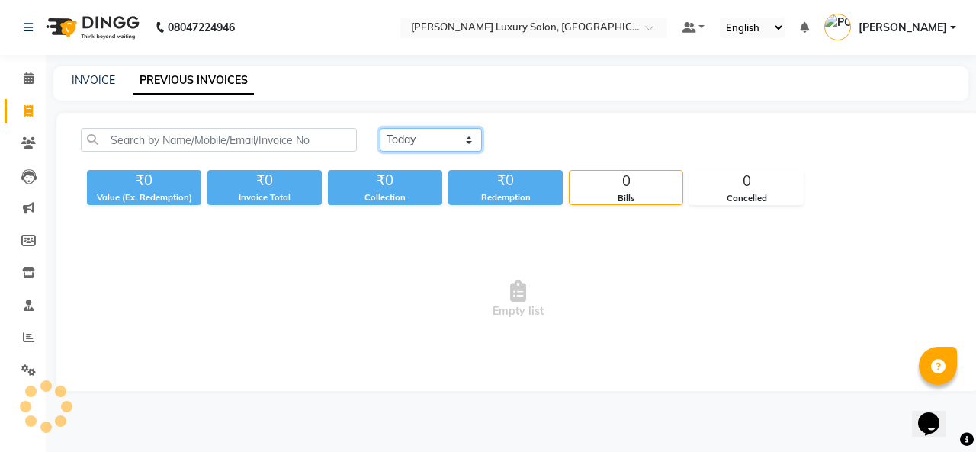
click at [444, 146] on select "[DATE] [DATE] Custom Range" at bounding box center [431, 140] width 102 height 24
drag, startPoint x: 40, startPoint y: 65, endPoint x: 31, endPoint y: 76, distance: 14.1
click at [31, 76] on li "Calendar" at bounding box center [23, 79] width 46 height 33
click at [31, 76] on icon at bounding box center [29, 77] width 10 height 11
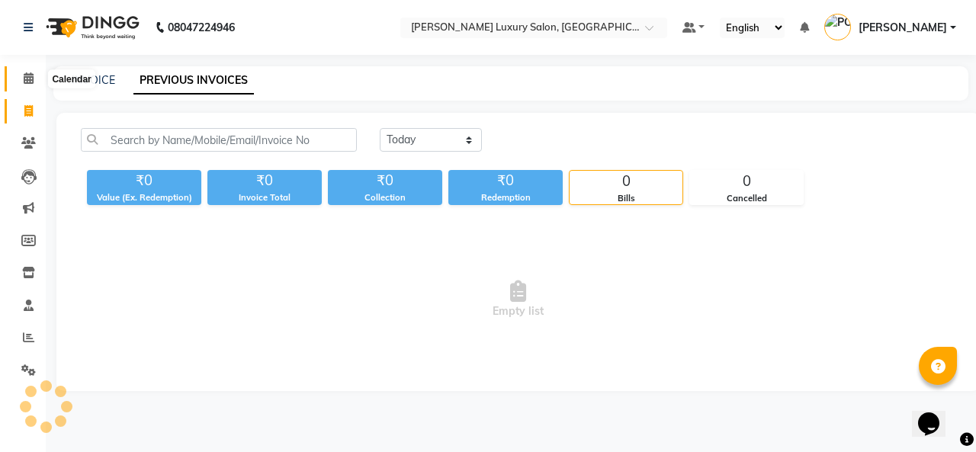
click at [31, 76] on icon at bounding box center [29, 77] width 10 height 11
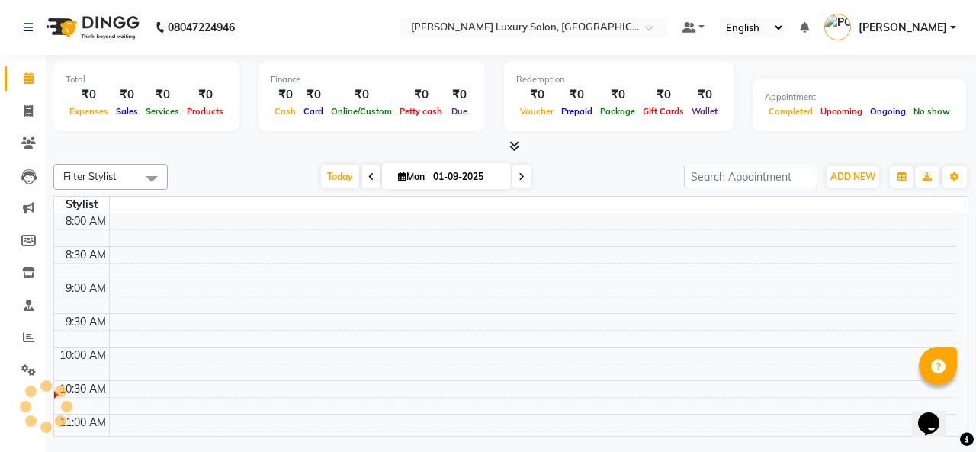
click at [958, 27] on ul "Default Panel My Panel English ENGLISH Español العربية मराठी हिंदी ગુજરાતી தமிழ…" at bounding box center [819, 27] width 289 height 25
click at [944, 28] on span "[PERSON_NAME]" at bounding box center [903, 28] width 88 height 16
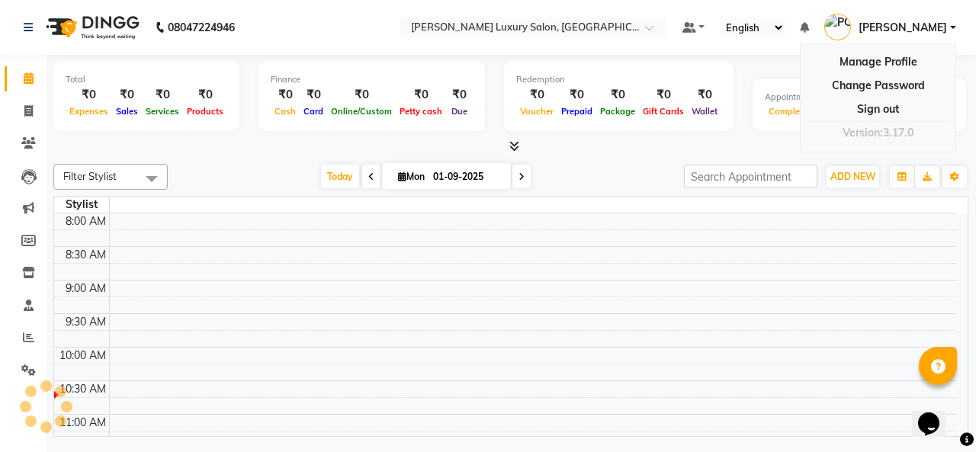
click at [773, 66] on div "Total ₹0 Expenses ₹0 Sales ₹0 Services ₹0 Products Finance ₹0 Cash ₹0 Card ₹0 O…" at bounding box center [510, 98] width 915 height 75
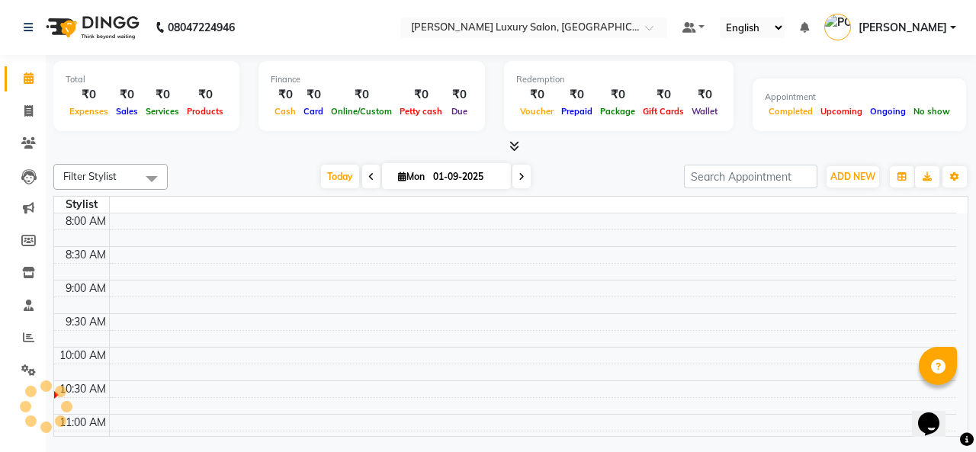
click at [773, 66] on div "Total ₹0 Expenses ₹0 Sales ₹0 Services ₹0 Products Finance ₹0 Cash ₹0 Card ₹0 O…" at bounding box center [510, 98] width 915 height 75
drag, startPoint x: 776, startPoint y: 278, endPoint x: 635, endPoint y: 269, distance: 142.1
click at [635, 269] on td at bounding box center [532, 271] width 847 height 17
click at [14, 115] on link "Invoice" at bounding box center [23, 111] width 37 height 25
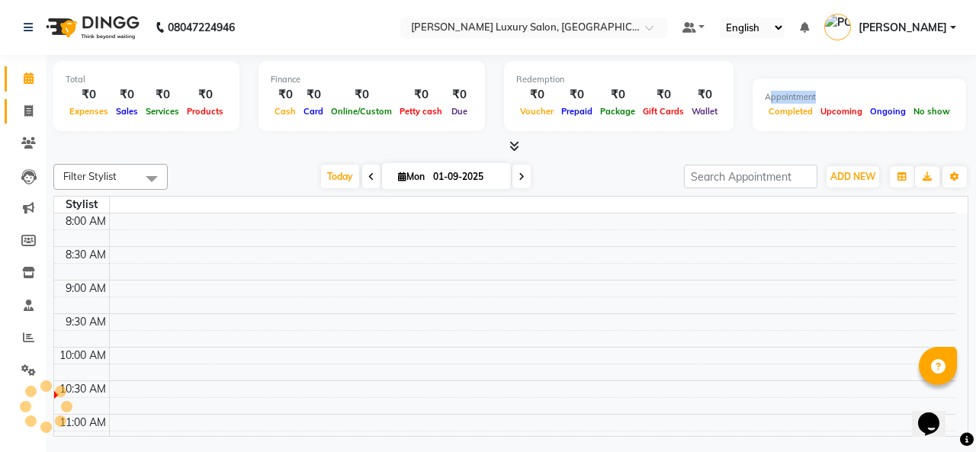
select select "service"
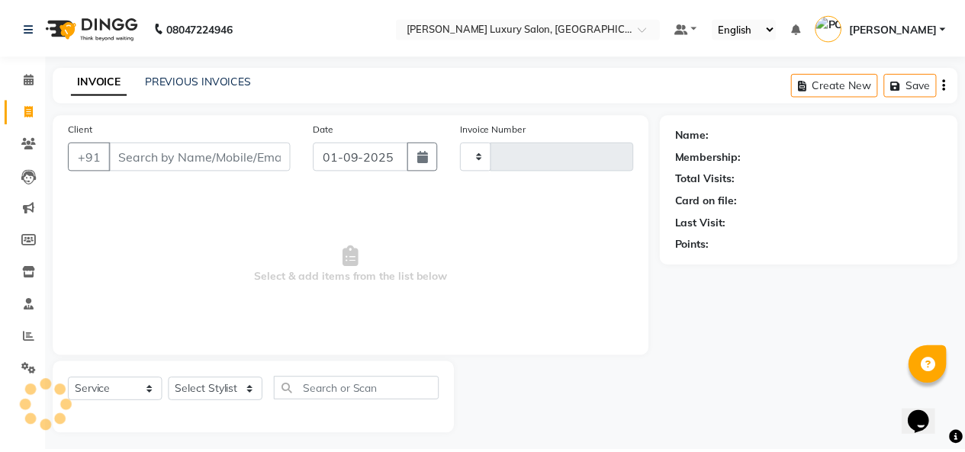
scroll to position [6, 0]
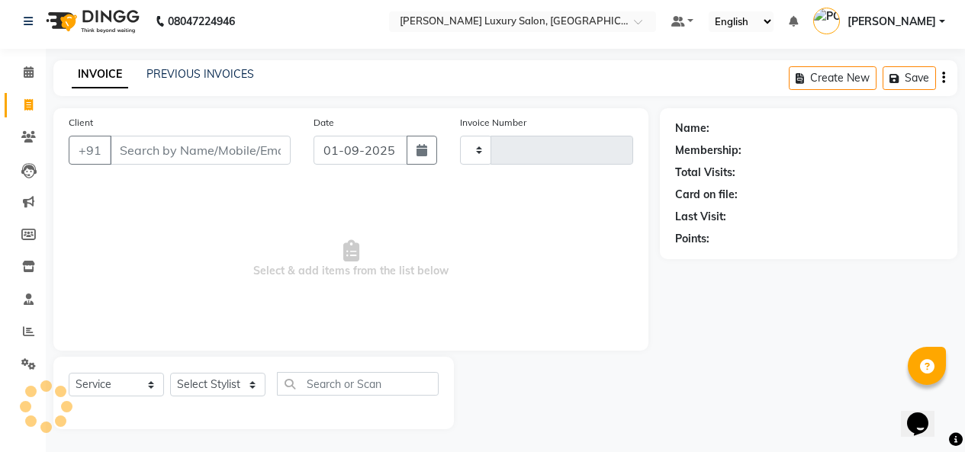
click at [14, 115] on link "Invoice" at bounding box center [23, 105] width 37 height 25
select select "service"
click at [183, 66] on div "PREVIOUS INVOICES" at bounding box center [200, 74] width 108 height 16
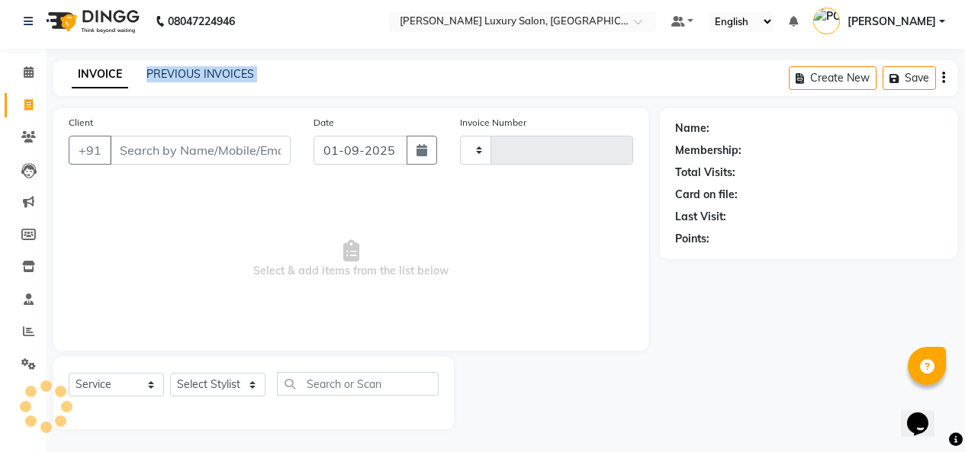
click at [86, 76] on link "INVOICE" at bounding box center [100, 74] width 56 height 27
click at [210, 77] on link "PREVIOUS INVOICES" at bounding box center [200, 74] width 108 height 14
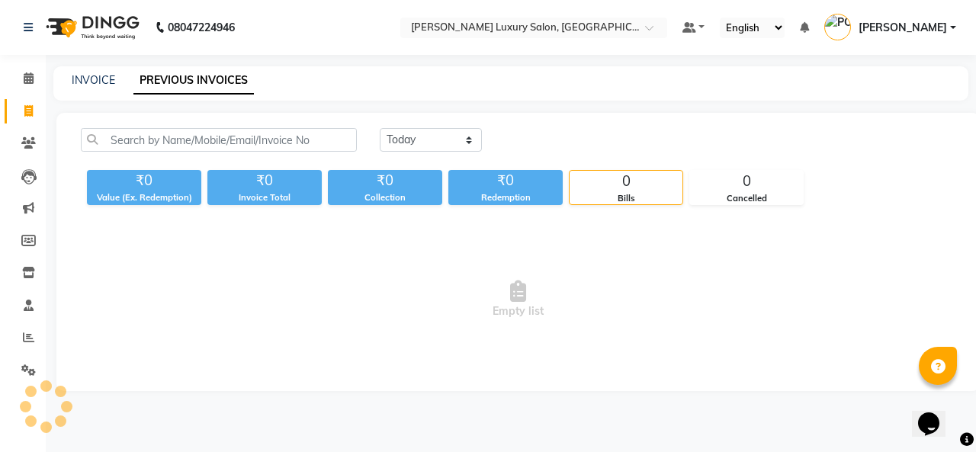
click at [210, 77] on link "PREVIOUS INVOICES" at bounding box center [193, 80] width 120 height 27
click at [433, 143] on select "[DATE] [DATE] Custom Range" at bounding box center [431, 140] width 102 height 24
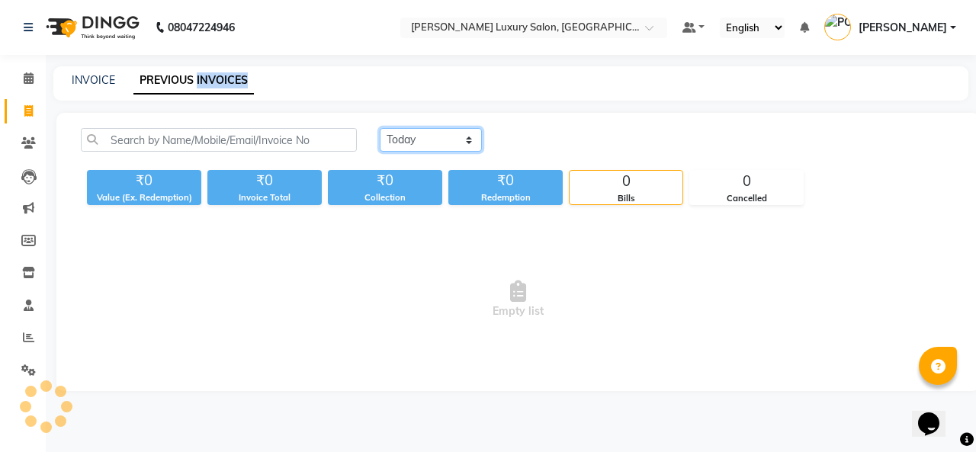
select select "yesterday"
click at [380, 128] on select "[DATE] [DATE] Custom Range" at bounding box center [431, 140] width 102 height 24
click at [629, 31] on input "text" at bounding box center [518, 28] width 221 height 15
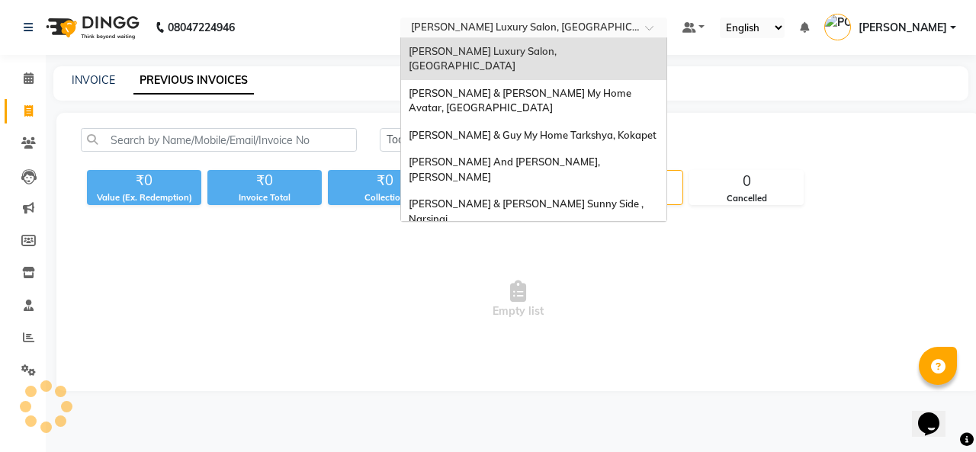
click at [629, 31] on input "text" at bounding box center [518, 28] width 221 height 15
click at [625, 64] on div "[PERSON_NAME] Luxury Salon, [GEOGRAPHIC_DATA]" at bounding box center [533, 59] width 265 height 42
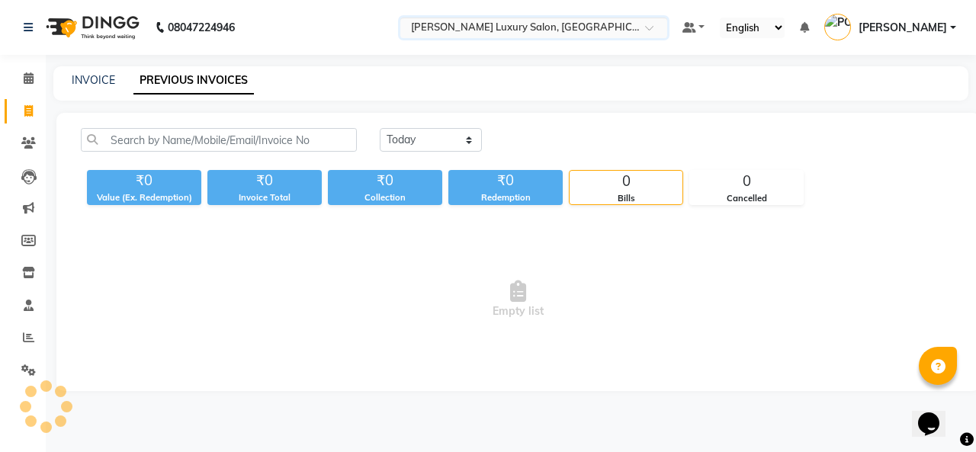
click at [628, 32] on input "text" at bounding box center [518, 28] width 221 height 15
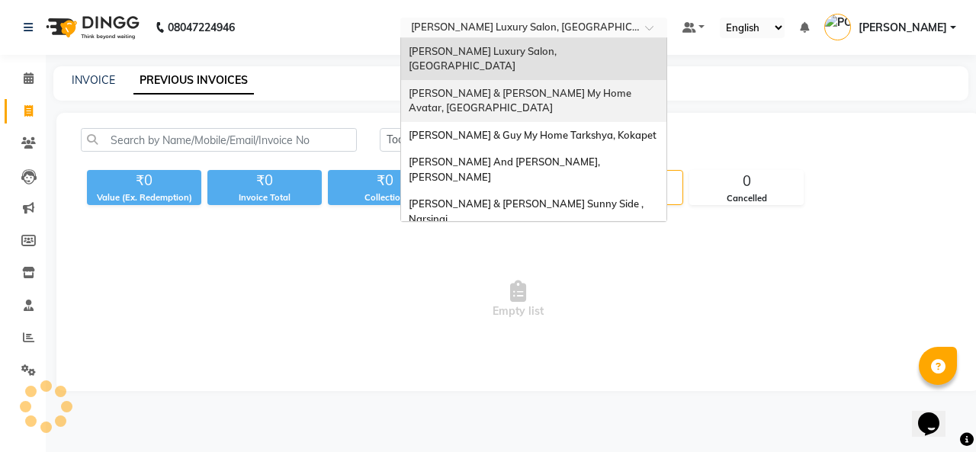
click at [619, 80] on div "[PERSON_NAME] & [PERSON_NAME] My Home Avatar, [GEOGRAPHIC_DATA]" at bounding box center [533, 101] width 265 height 42
click at [619, 72] on div "INVOICE PREVIOUS INVOICES" at bounding box center [510, 83] width 915 height 34
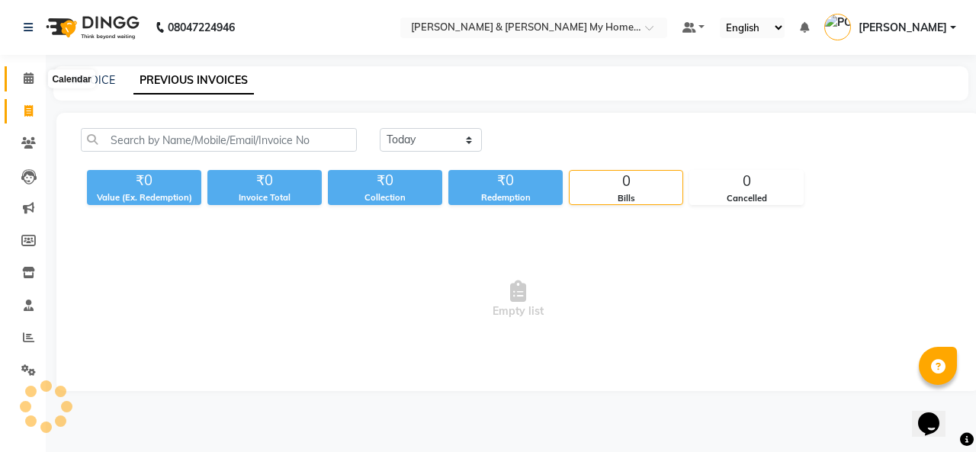
click at [31, 79] on icon at bounding box center [29, 77] width 10 height 11
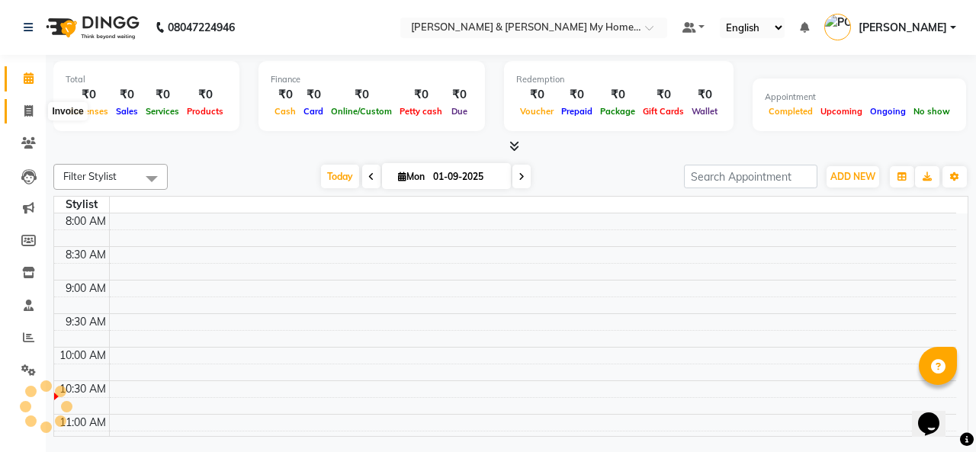
click at [24, 114] on span at bounding box center [28, 112] width 27 height 18
select select "service"
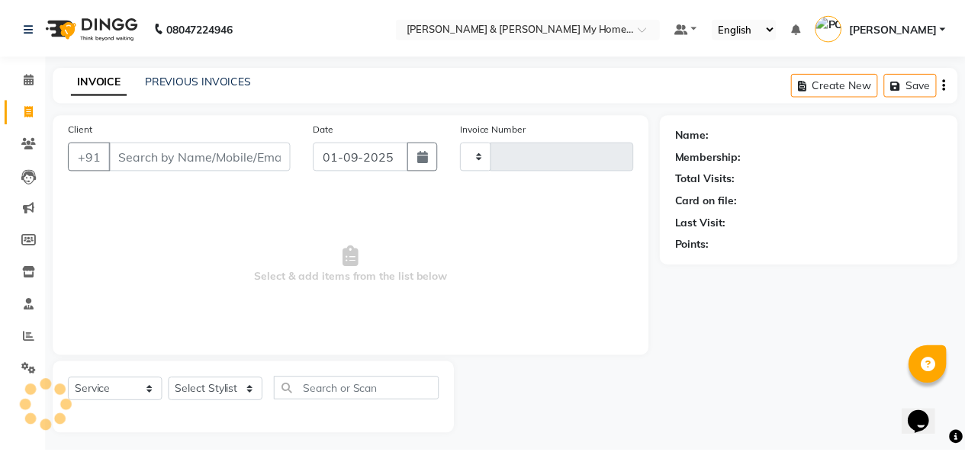
scroll to position [6, 0]
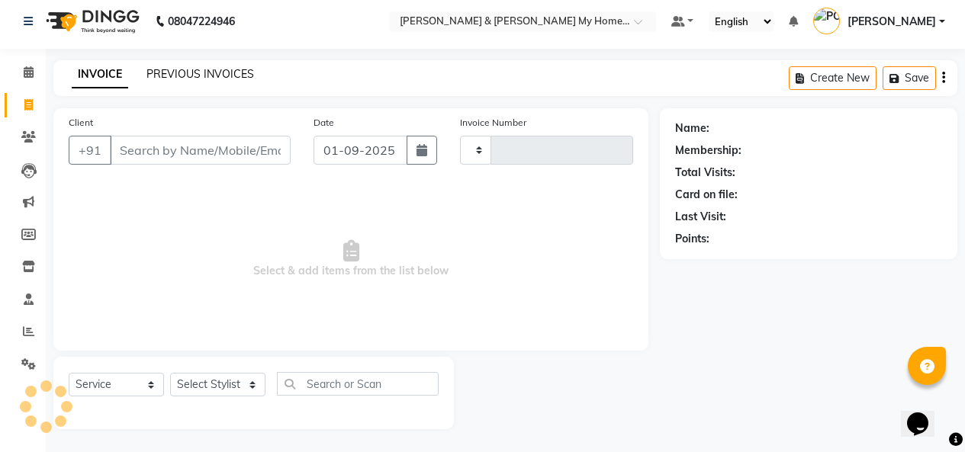
click at [180, 69] on link "PREVIOUS INVOICES" at bounding box center [200, 74] width 108 height 14
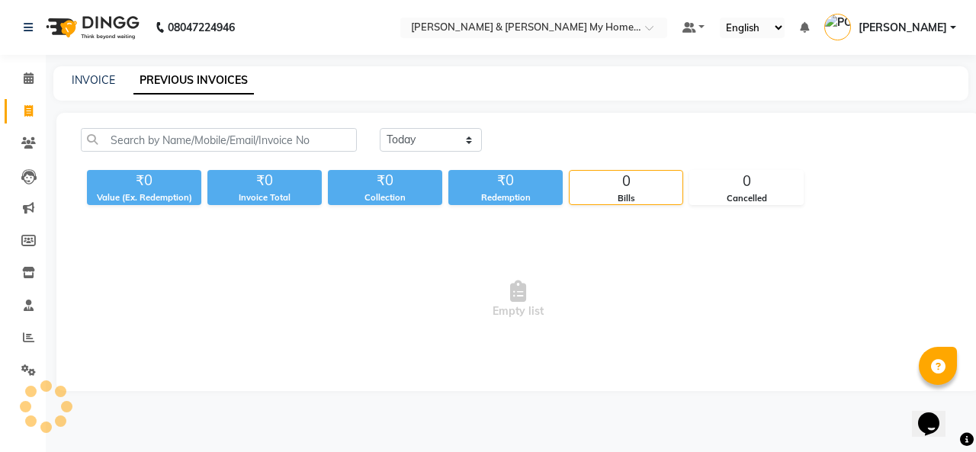
click at [180, 69] on link "PREVIOUS INVOICES" at bounding box center [193, 80] width 120 height 27
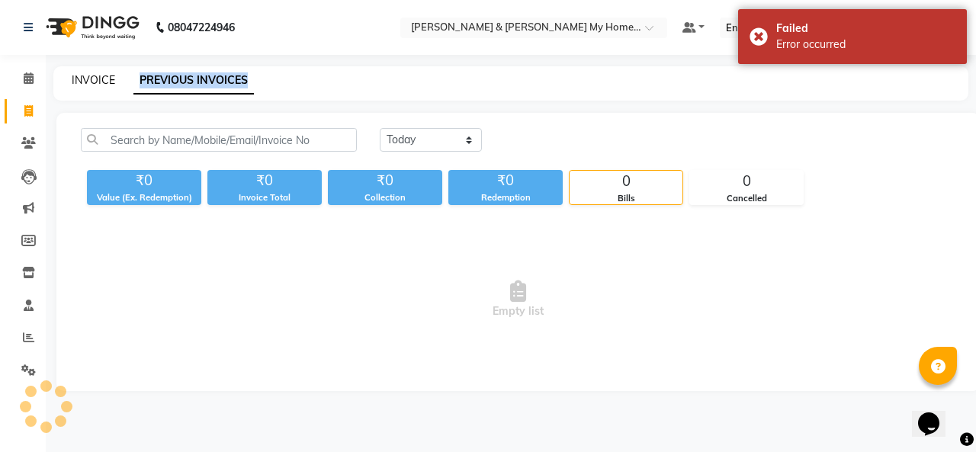
click at [97, 77] on link "INVOICE" at bounding box center [93, 80] width 43 height 14
select select "service"
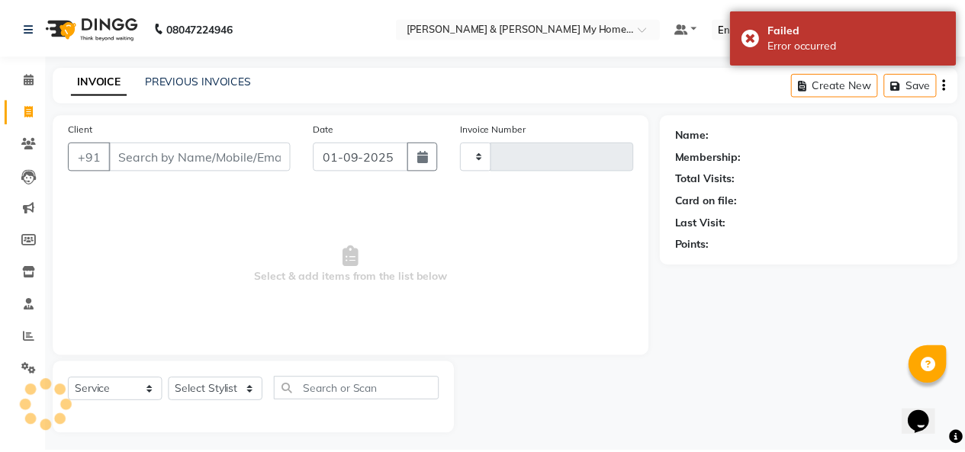
scroll to position [6, 0]
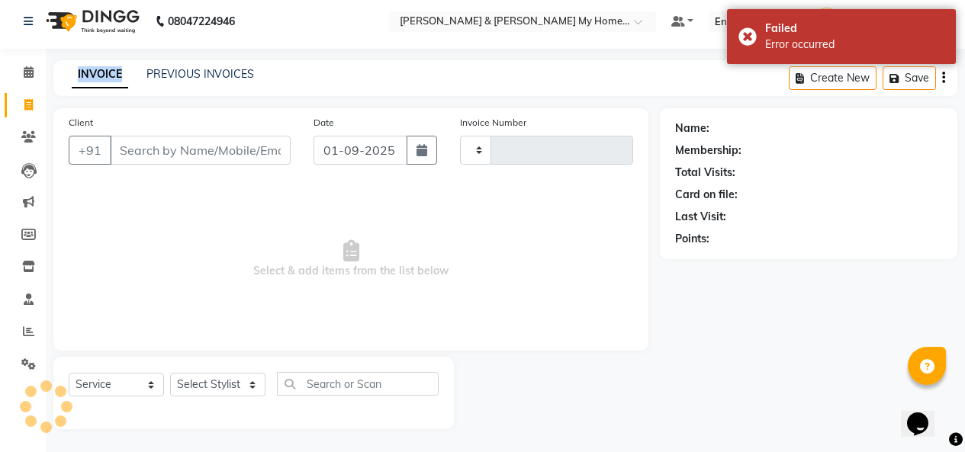
click at [97, 77] on link "INVOICE" at bounding box center [100, 74] width 56 height 27
click at [34, 72] on span at bounding box center [28, 73] width 27 height 18
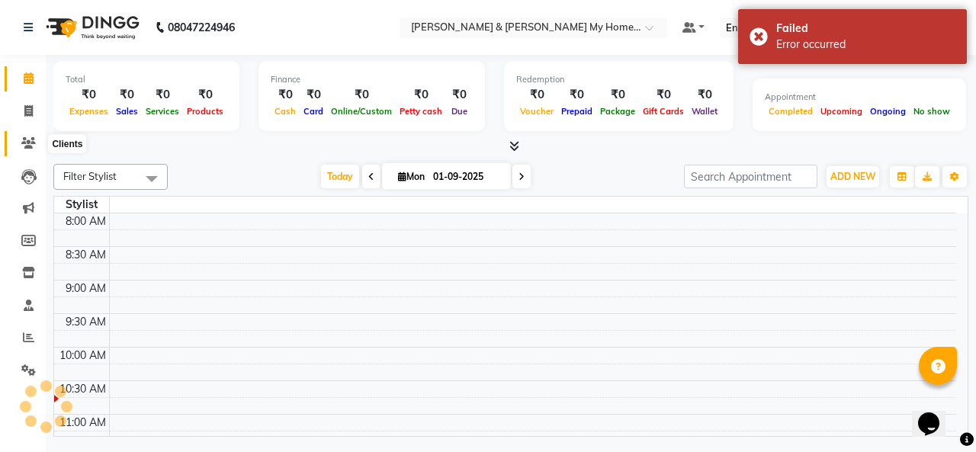
click at [41, 141] on span at bounding box center [28, 144] width 27 height 18
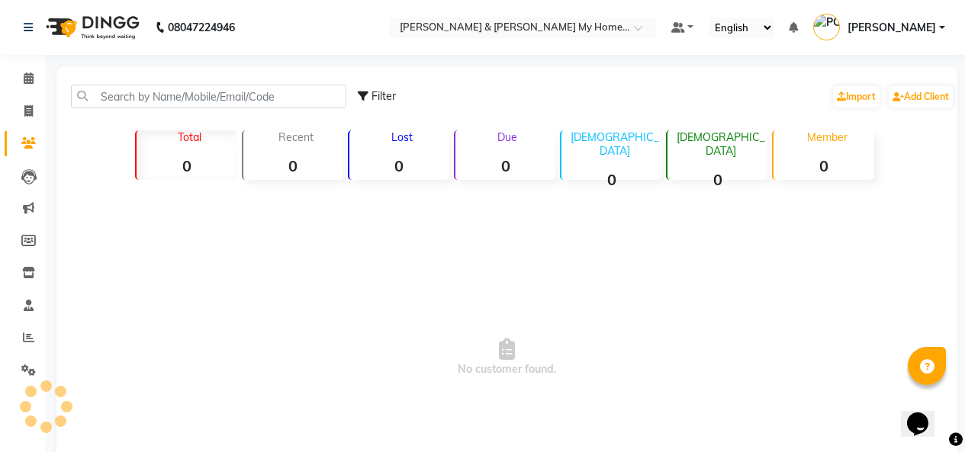
click at [39, 148] on span at bounding box center [28, 144] width 27 height 18
click at [39, 150] on span at bounding box center [28, 144] width 27 height 18
click at [35, 152] on span at bounding box center [28, 144] width 27 height 18
click at [31, 110] on icon at bounding box center [28, 110] width 8 height 11
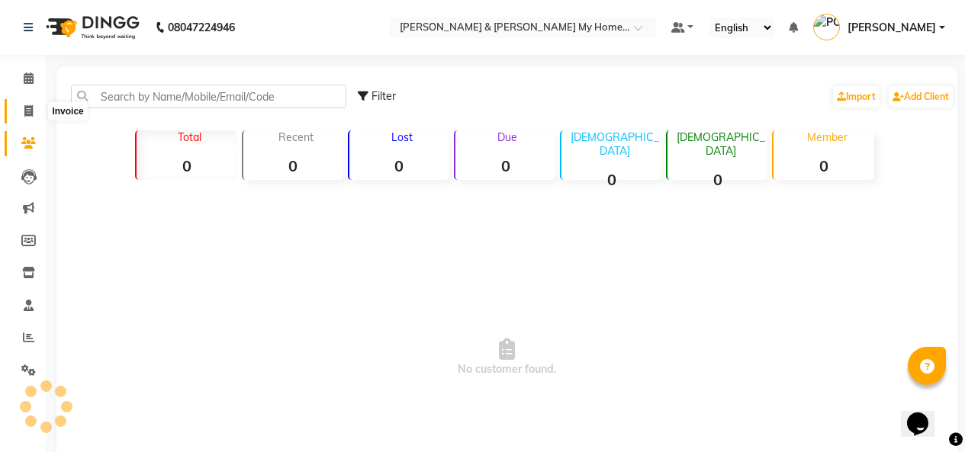
click at [31, 110] on icon at bounding box center [28, 110] width 8 height 11
select select "service"
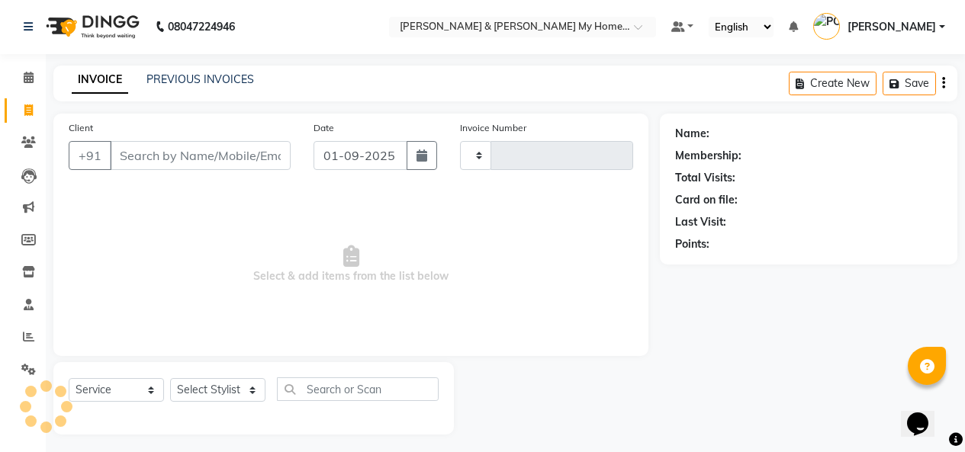
scroll to position [6, 0]
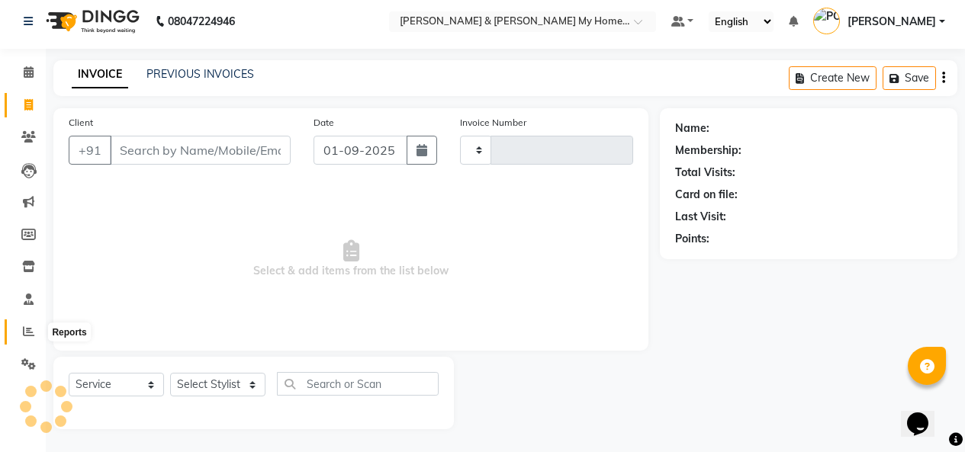
click at [27, 338] on span at bounding box center [28, 332] width 27 height 18
click at [27, 337] on icon at bounding box center [28, 331] width 11 height 11
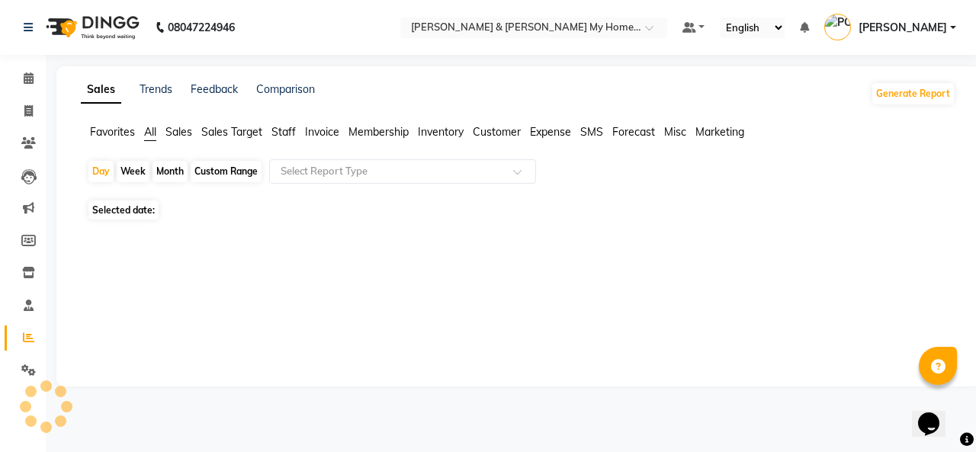
click at [27, 338] on icon at bounding box center [28, 337] width 11 height 11
click at [589, 297] on div "Sales Trends Feedback Comparison Generate Report Favorites All Sales Sales Targ…" at bounding box center [518, 226] width 924 height 320
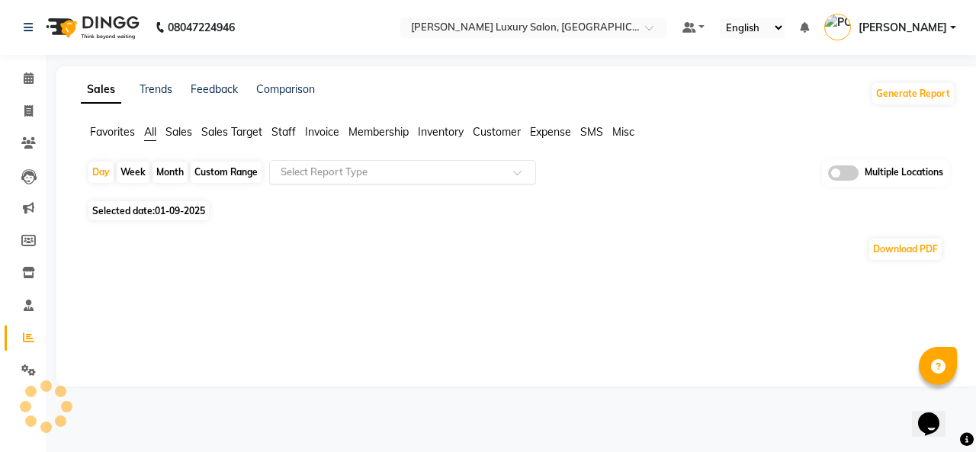
click at [344, 182] on div "Select Report Type" at bounding box center [402, 172] width 267 height 24
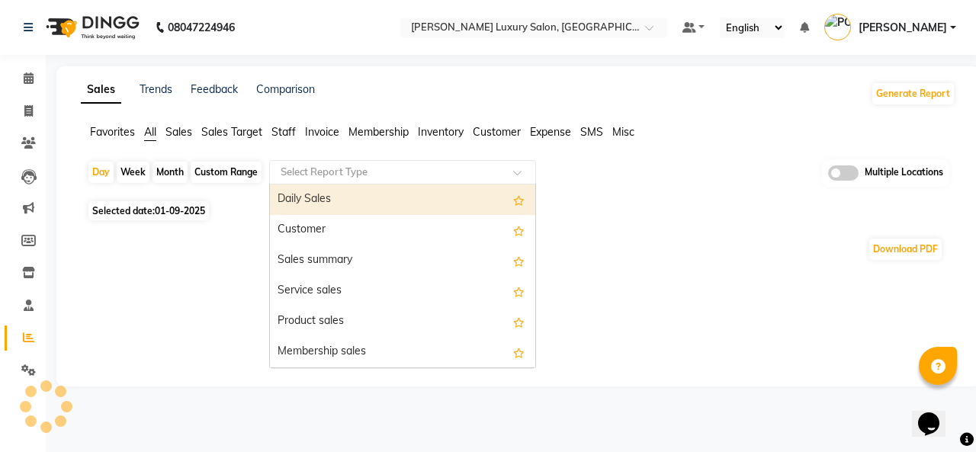
click at [344, 182] on div "Select Report Type" at bounding box center [402, 172] width 267 height 24
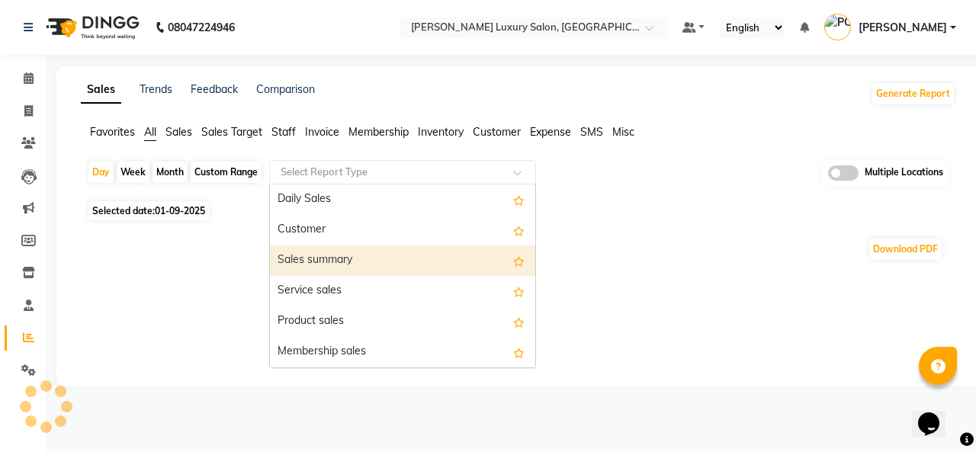
click at [352, 259] on div "Sales summary" at bounding box center [402, 261] width 265 height 31
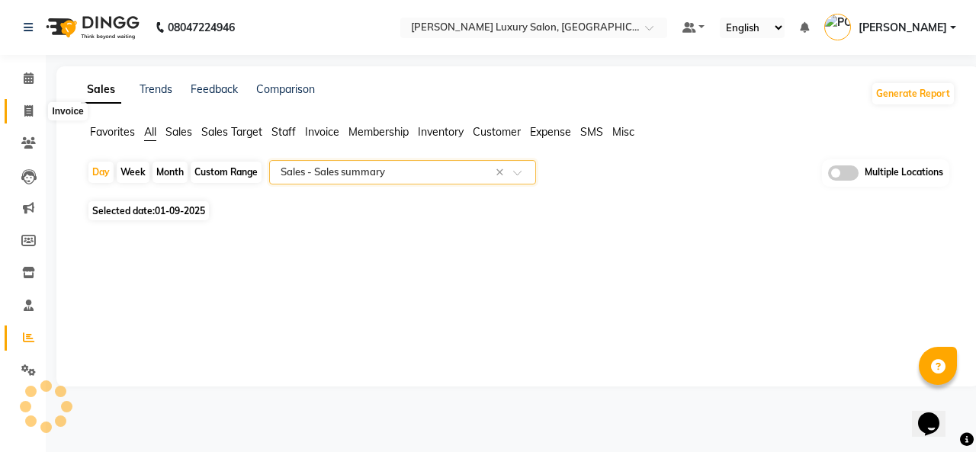
click at [35, 107] on span at bounding box center [28, 112] width 27 height 18
select select "service"
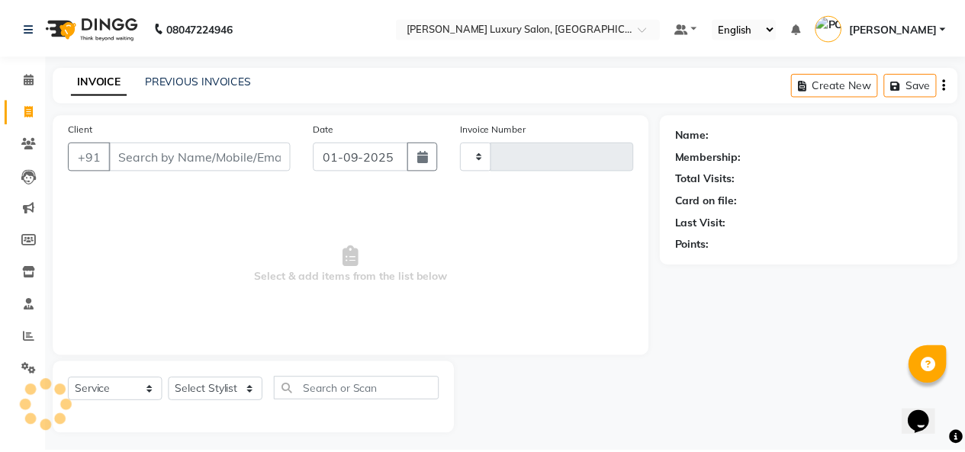
scroll to position [6, 0]
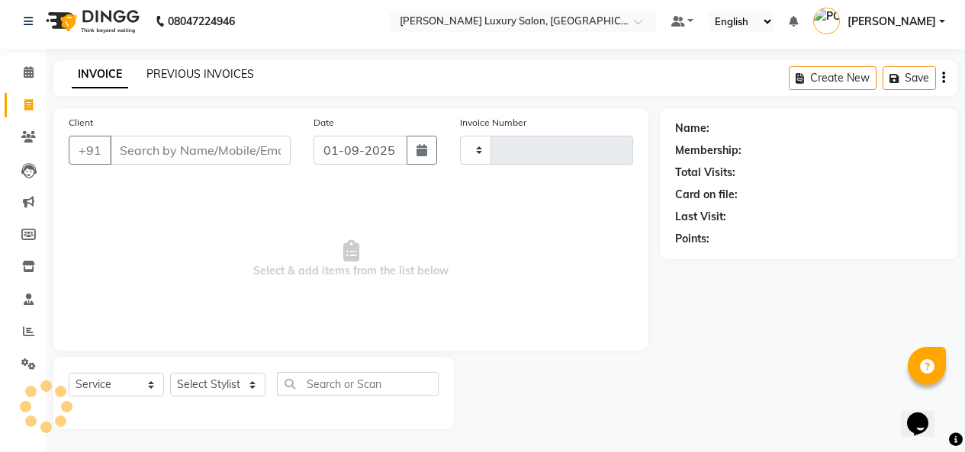
click at [167, 67] on link "PREVIOUS INVOICES" at bounding box center [200, 74] width 108 height 14
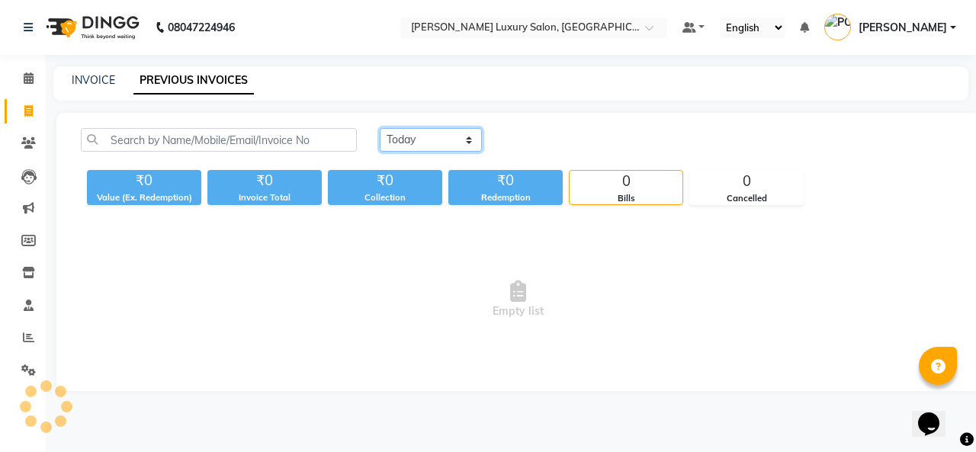
click at [443, 128] on select "[DATE] [DATE] Custom Range" at bounding box center [431, 140] width 102 height 24
drag, startPoint x: 443, startPoint y: 128, endPoint x: 449, endPoint y: 175, distance: 47.7
click at [449, 175] on div "Today Yesterday Custom Range ₹0 Value (Ex. Redemption) ₹0 Invoice Total ₹0 Coll…" at bounding box center [518, 166] width 893 height 77
click at [454, 140] on select "[DATE] [DATE] Custom Range" at bounding box center [431, 140] width 102 height 24
select select "yesterday"
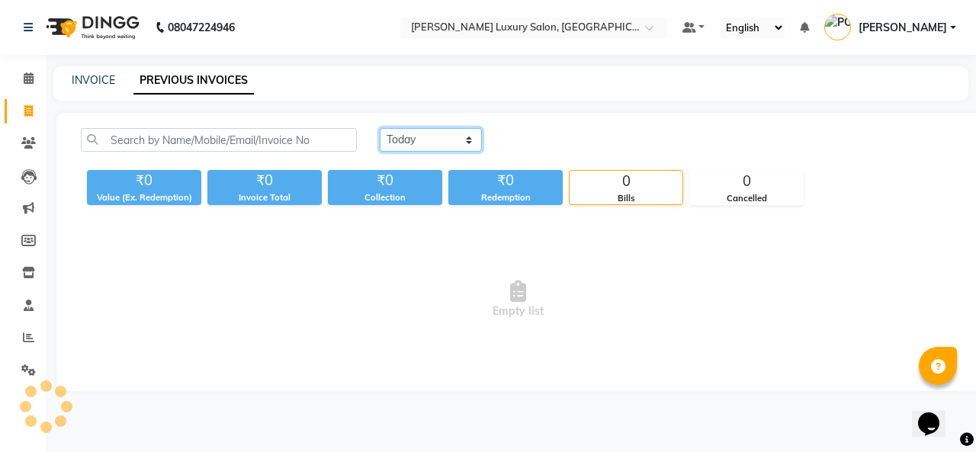
click at [380, 128] on select "[DATE] [DATE] Custom Range" at bounding box center [431, 140] width 102 height 24
click at [440, 182] on div "₹0" at bounding box center [385, 180] width 114 height 21
click at [418, 150] on select "[DATE] [DATE] Custom Range" at bounding box center [431, 140] width 102 height 24
click at [380, 128] on select "[DATE] [DATE] Custom Range" at bounding box center [431, 140] width 102 height 24
click at [424, 187] on div "₹0" at bounding box center [385, 180] width 114 height 21
